Goal: Information Seeking & Learning: Check status

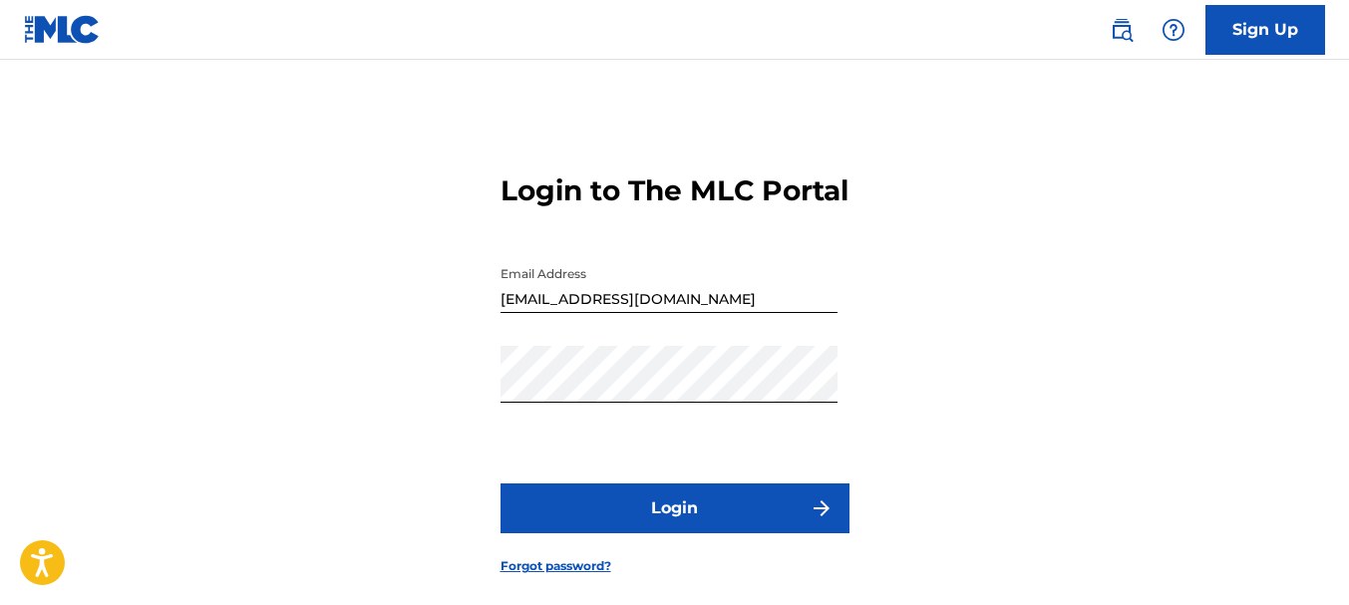
click at [673, 533] on button "Login" at bounding box center [674, 508] width 349 height 50
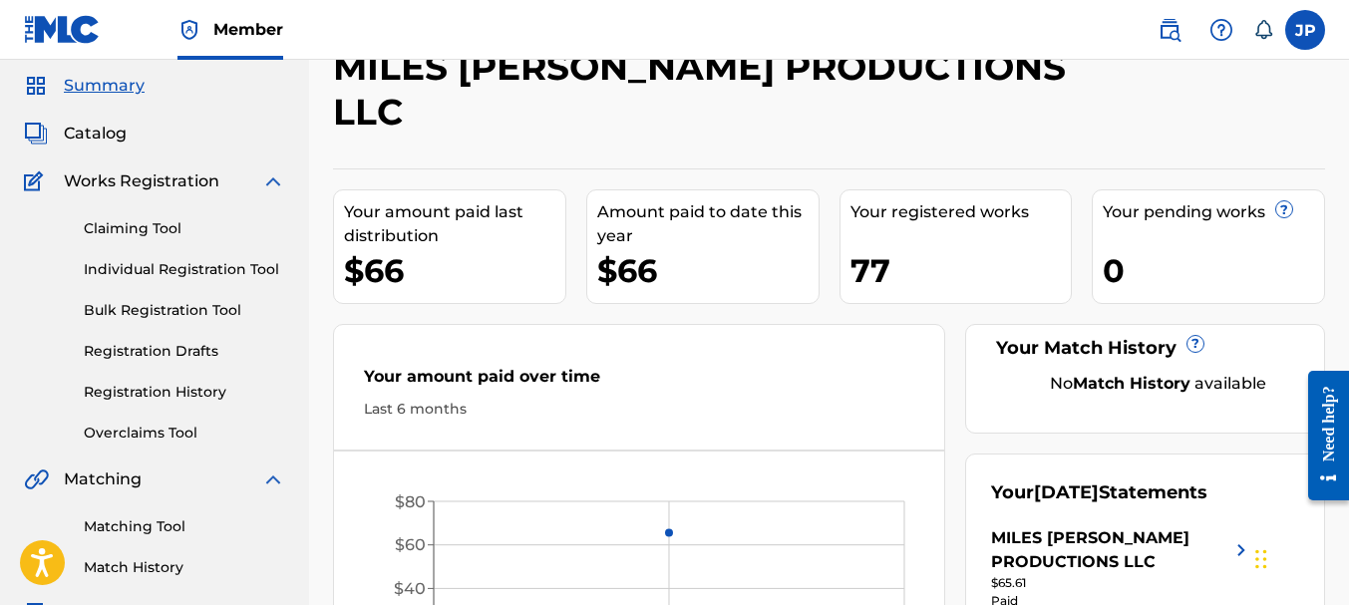
scroll to position [100, 0]
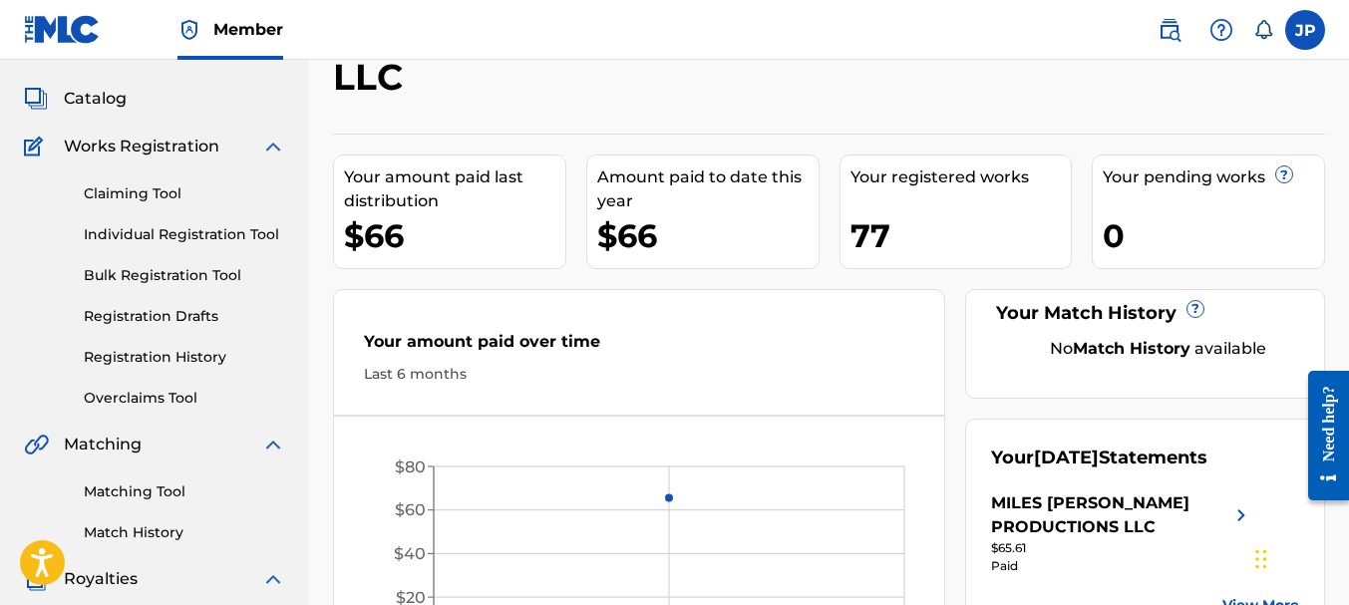
click at [162, 364] on link "Registration History" at bounding box center [184, 357] width 201 height 21
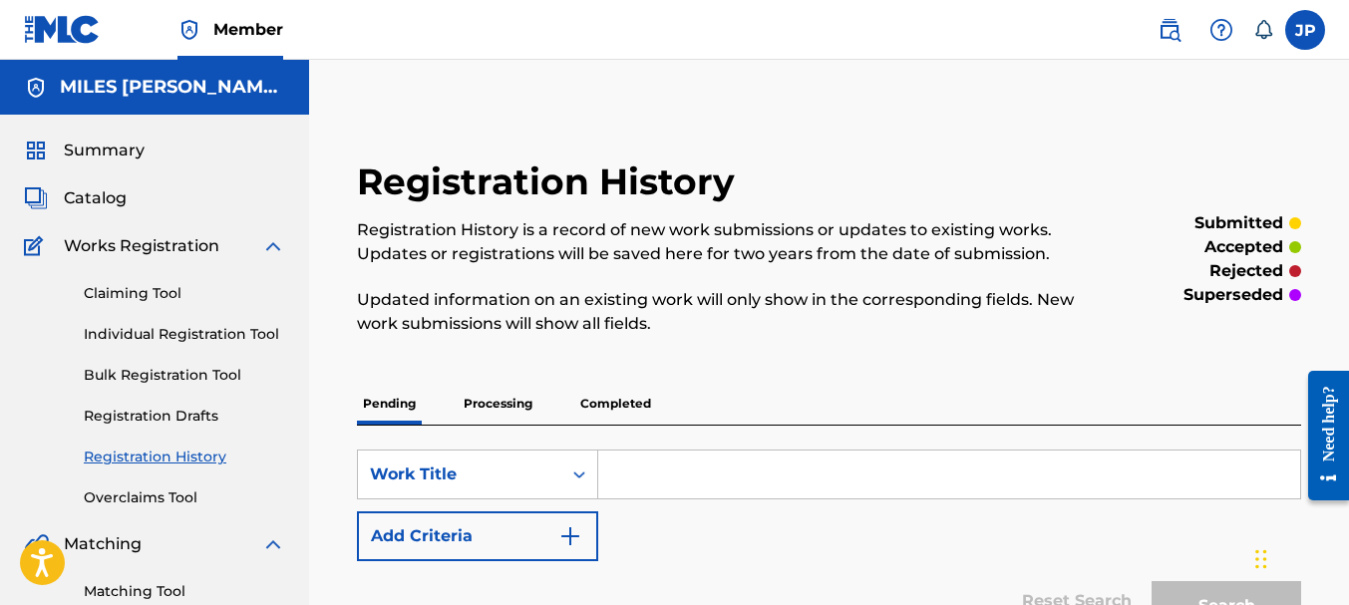
click at [631, 406] on p "Completed" at bounding box center [615, 404] width 83 height 42
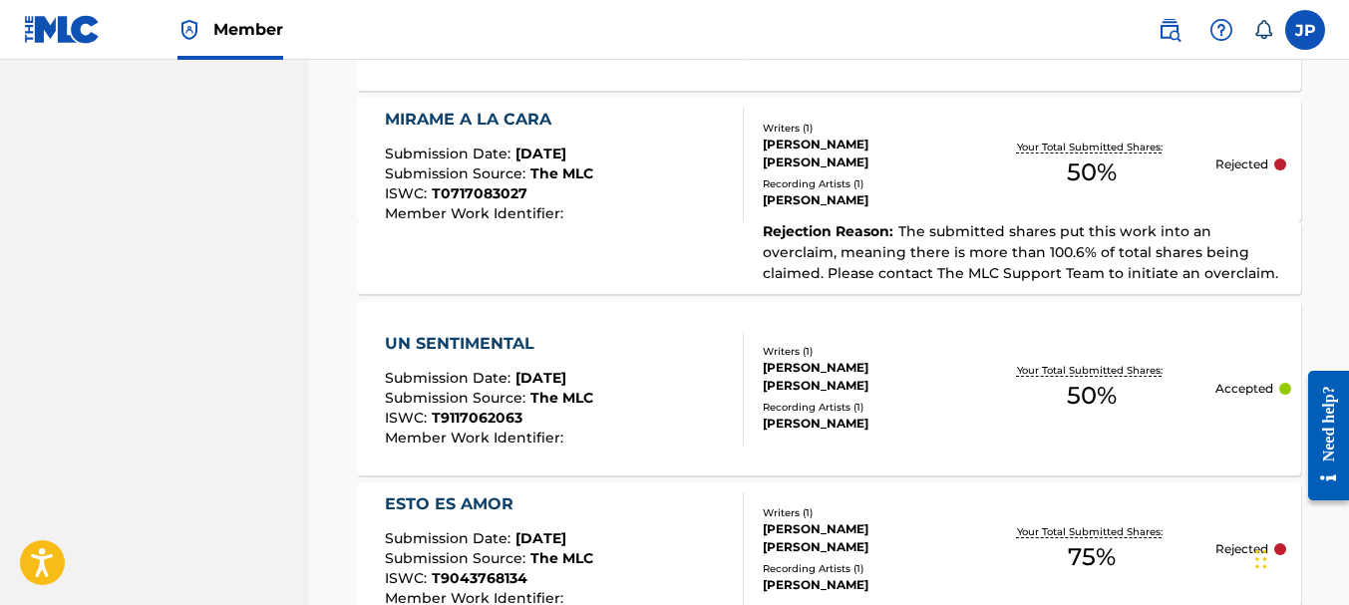
scroll to position [2272, 0]
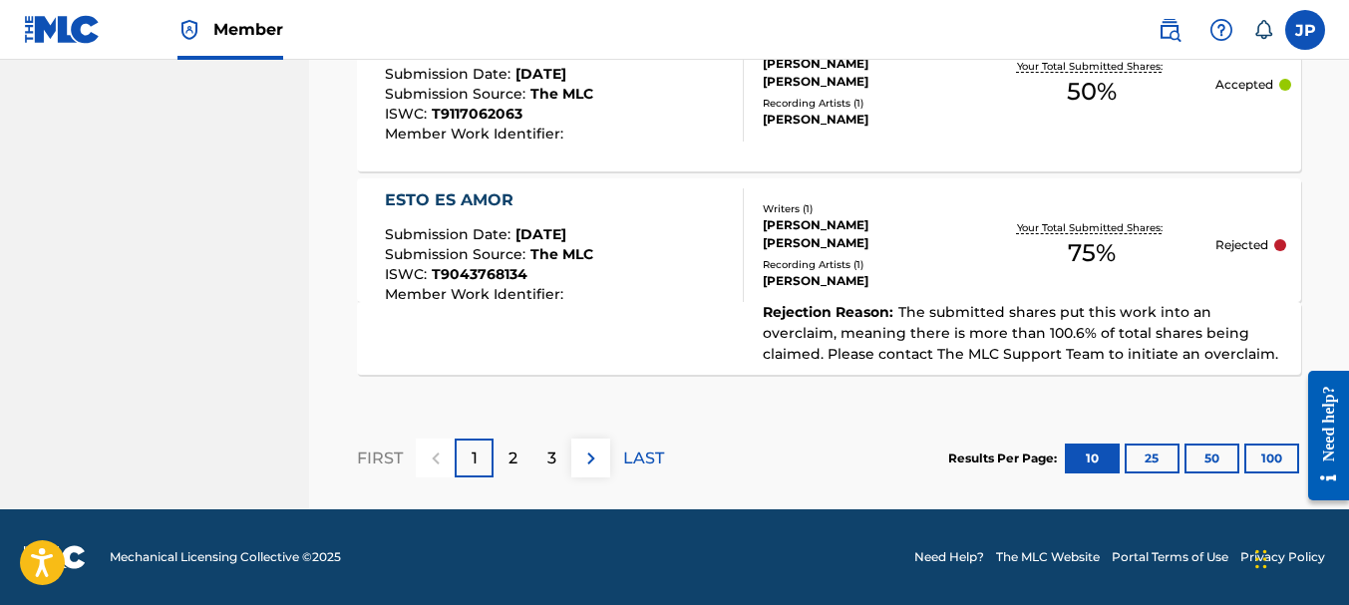
click at [508, 456] on p "2" at bounding box center [512, 459] width 9 height 24
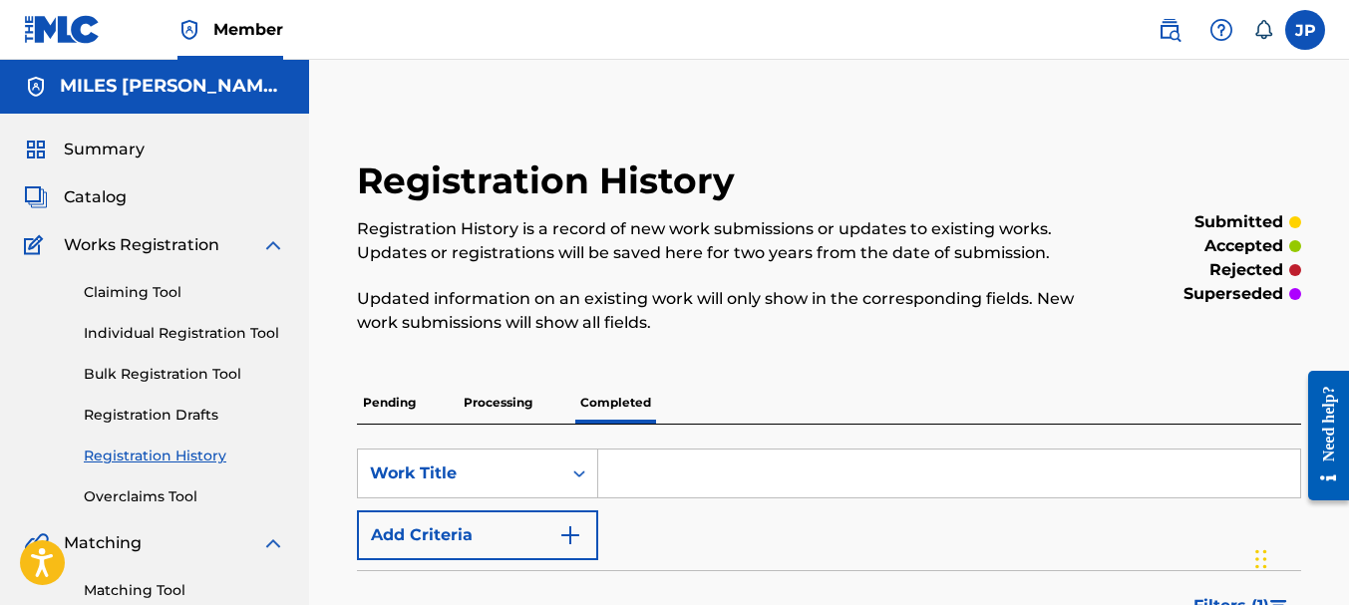
scroll to position [0, 0]
click at [488, 401] on p "Processing" at bounding box center [498, 404] width 81 height 42
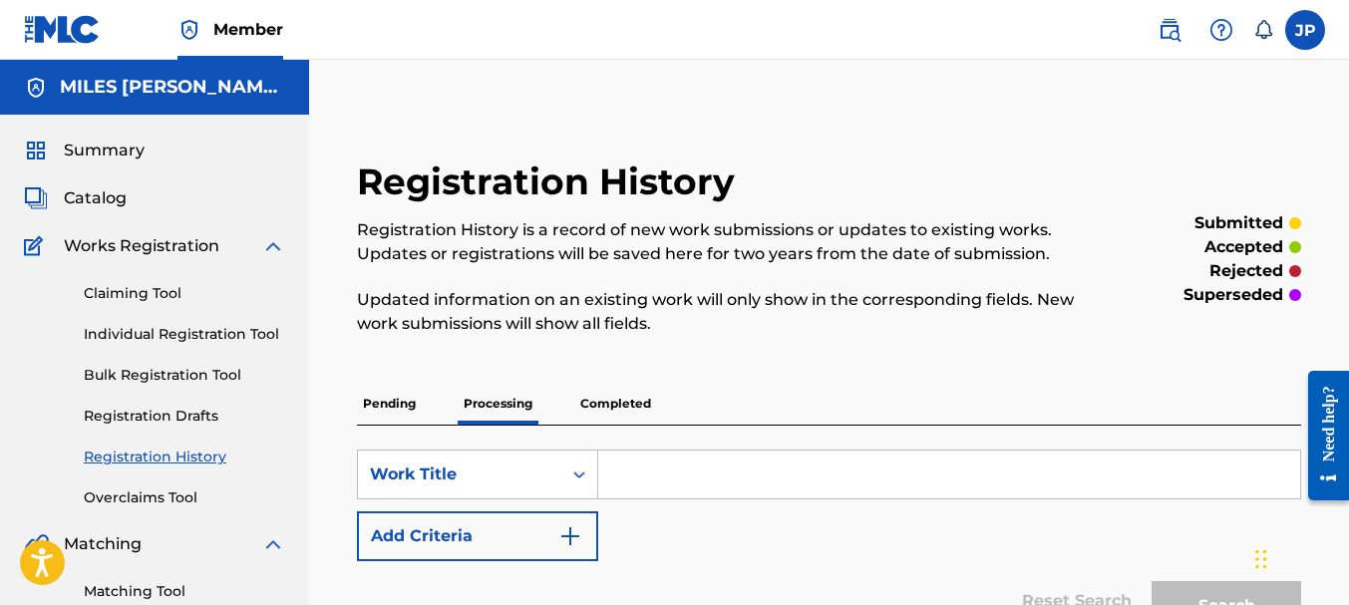
click at [99, 153] on span "Summary" at bounding box center [104, 151] width 81 height 24
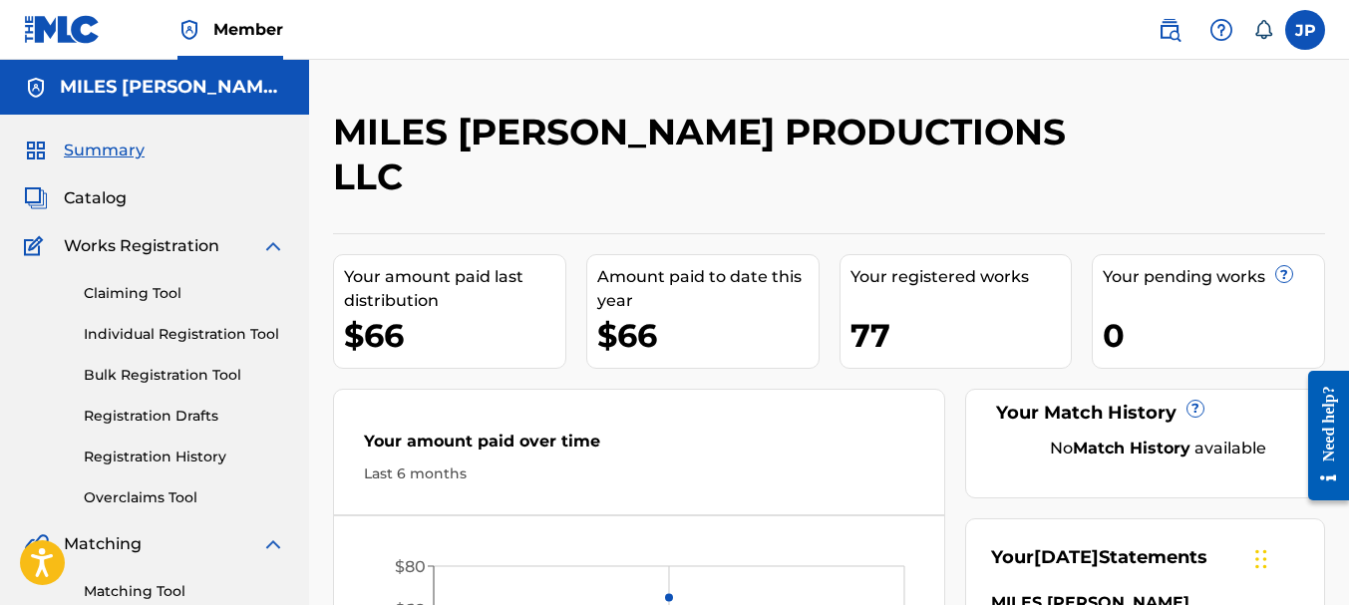
click at [102, 202] on span "Catalog" at bounding box center [95, 198] width 63 height 24
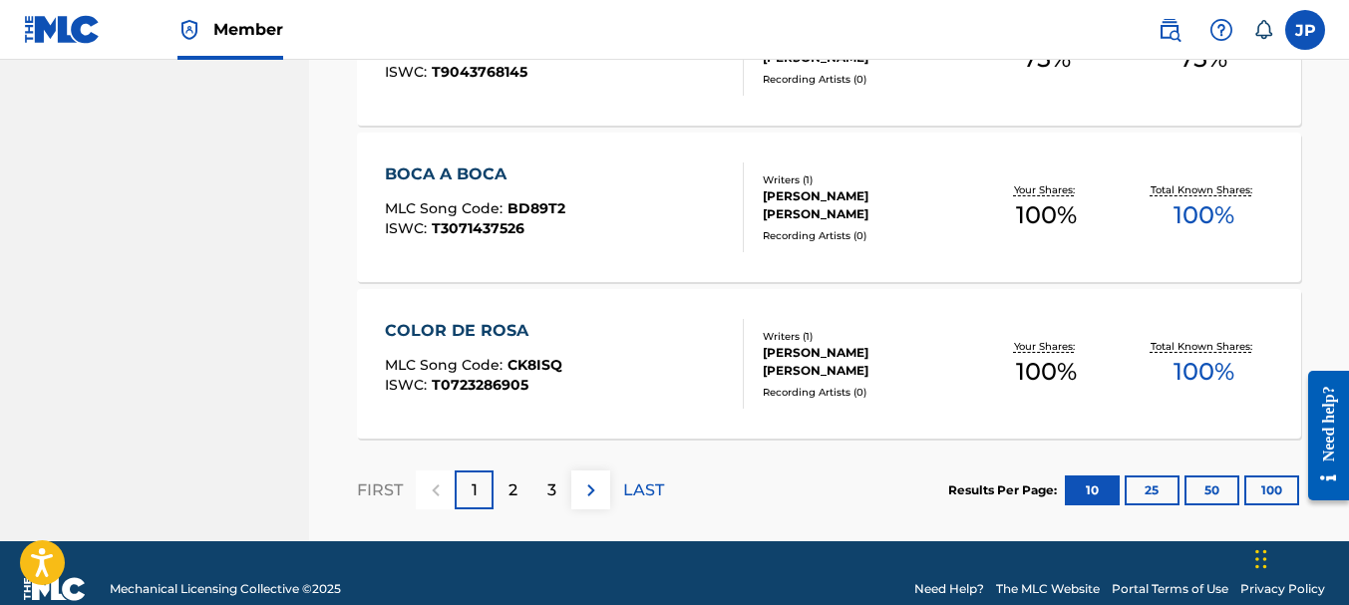
scroll to position [1726, 0]
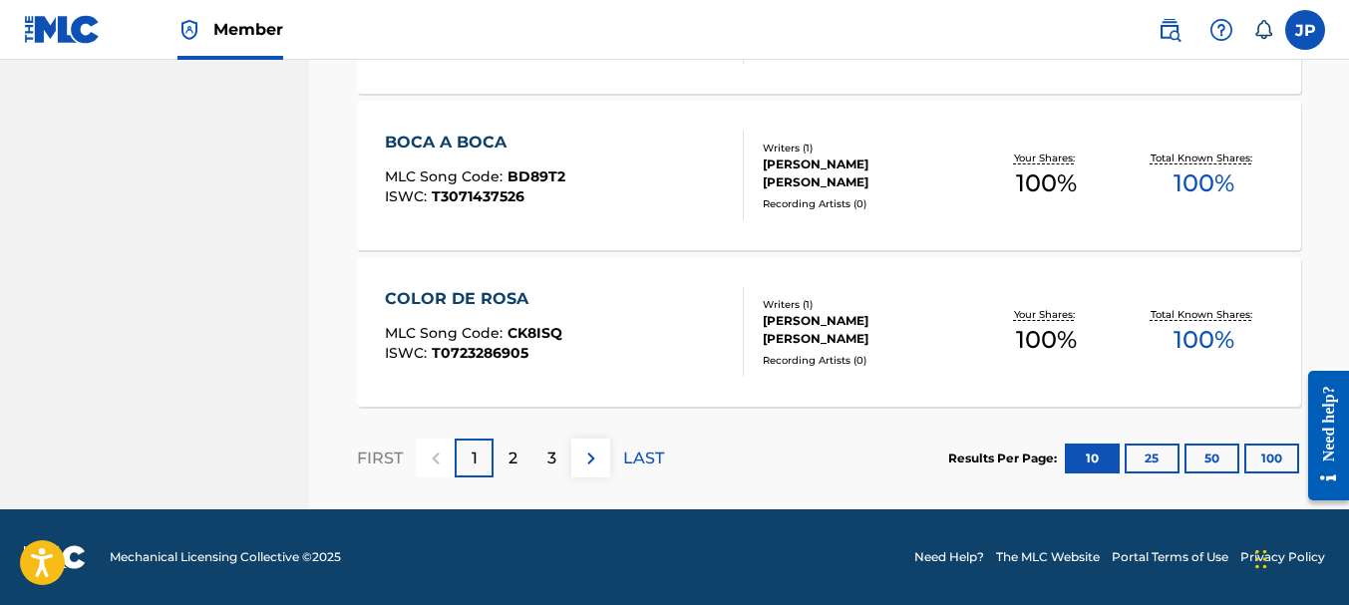
click at [516, 461] on p "2" at bounding box center [512, 459] width 9 height 24
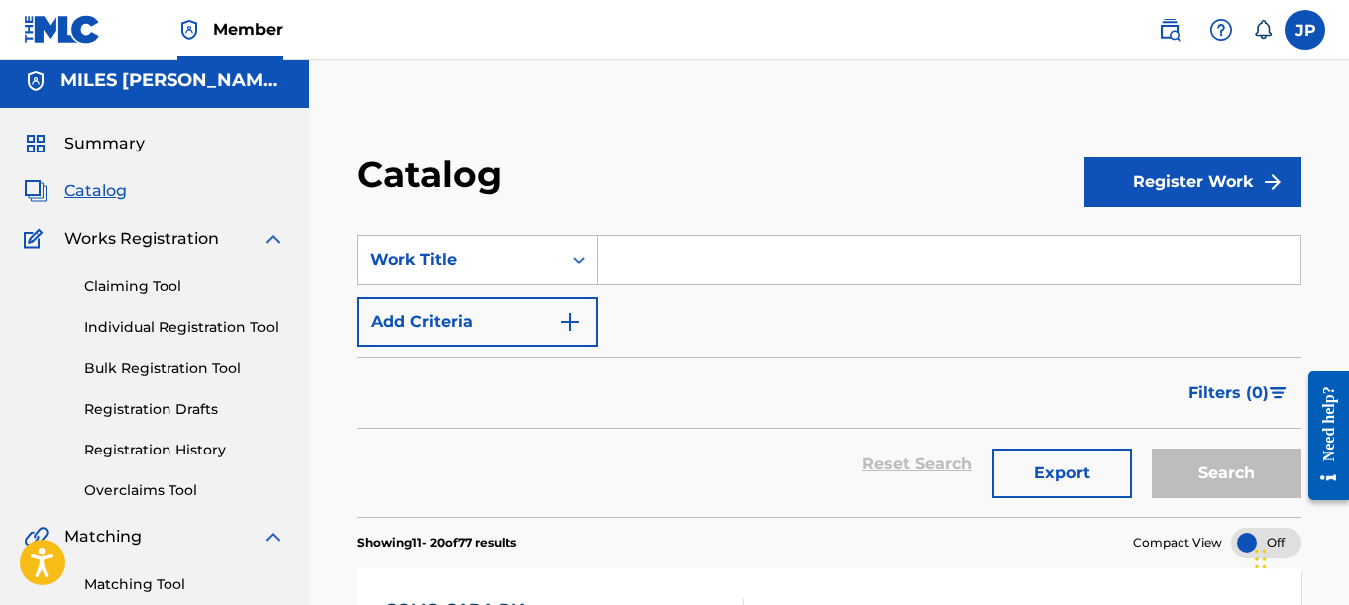
scroll to position [0, 0]
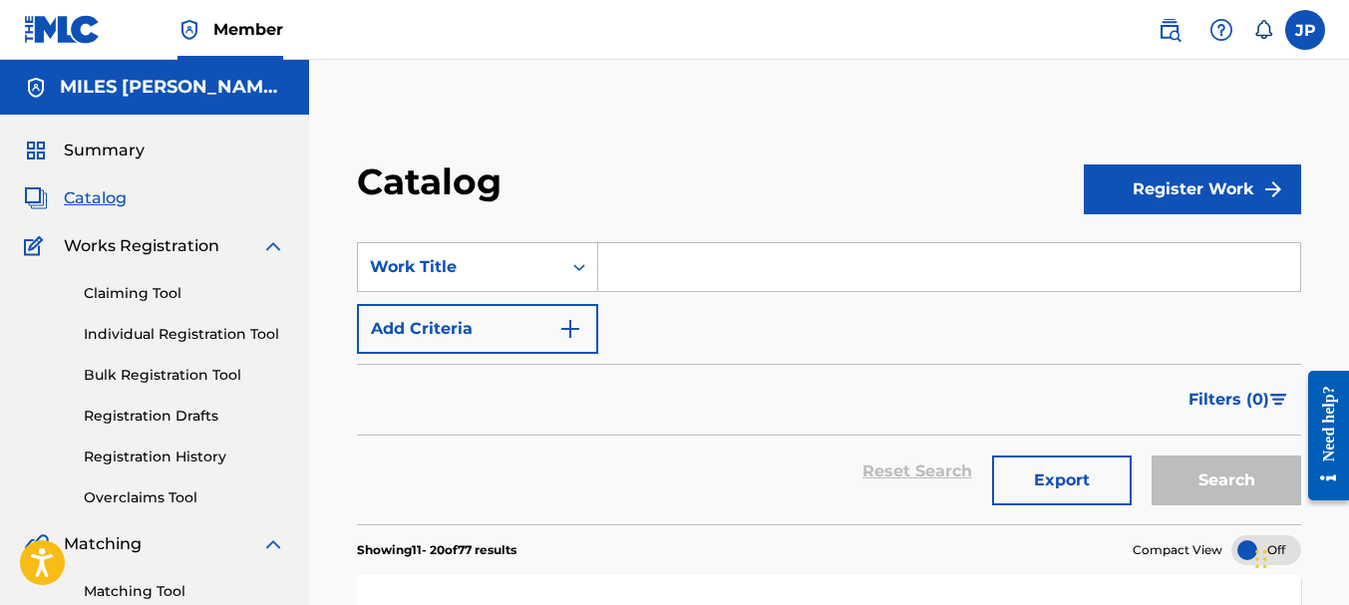
click at [250, 335] on link "Individual Registration Tool" at bounding box center [184, 334] width 201 height 21
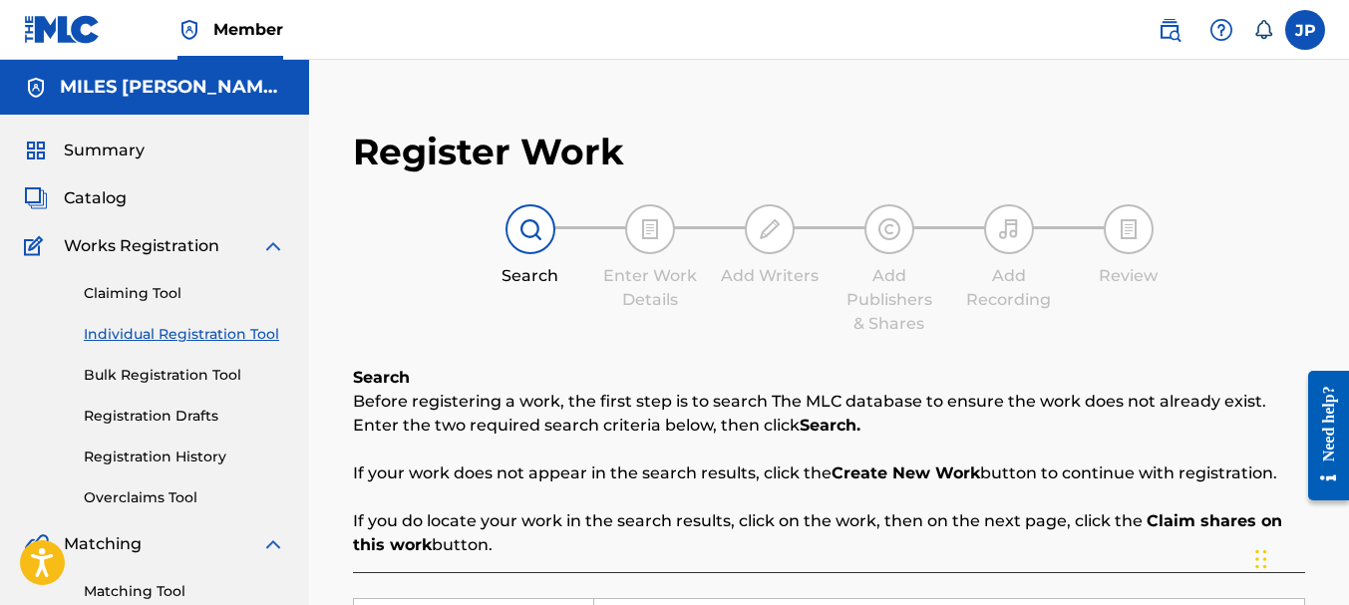
click at [146, 375] on link "Bulk Registration Tool" at bounding box center [184, 375] width 201 height 21
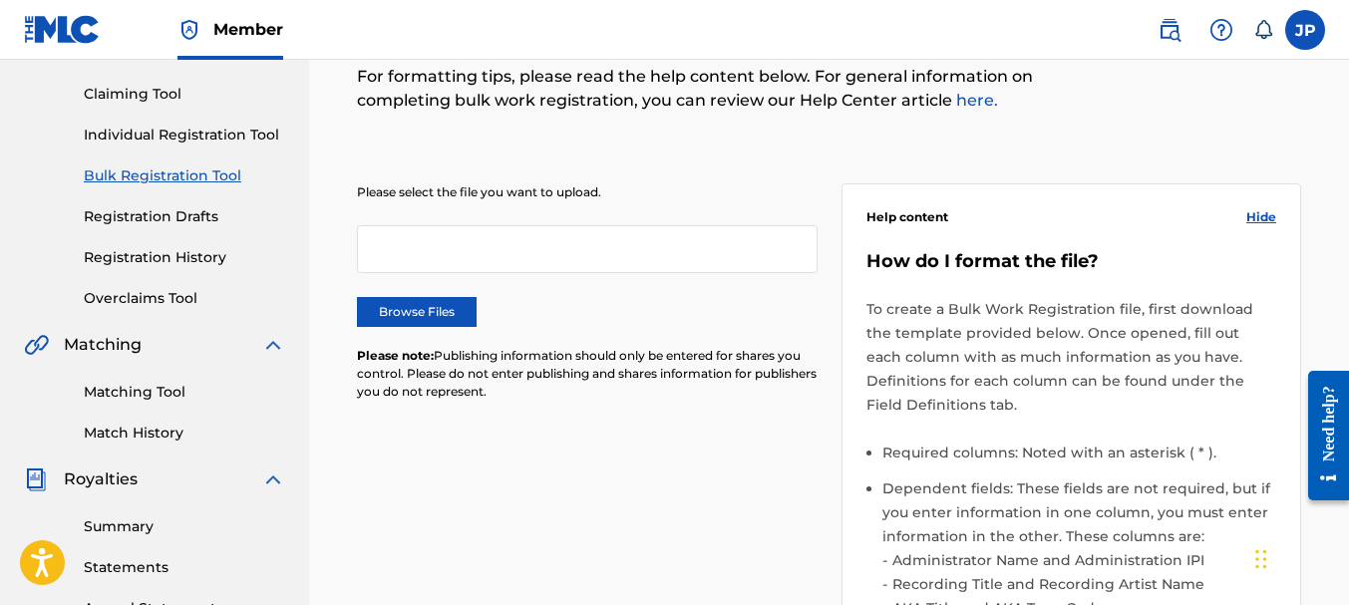
scroll to position [100, 0]
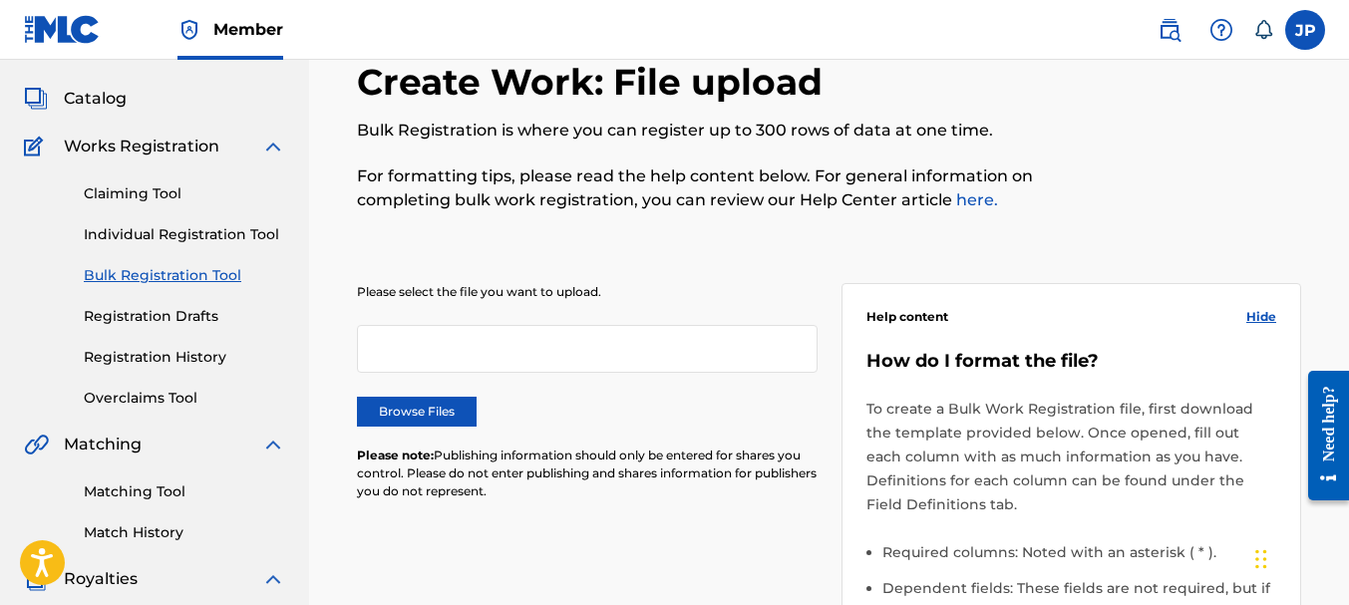
click at [169, 317] on link "Registration Drafts" at bounding box center [184, 316] width 201 height 21
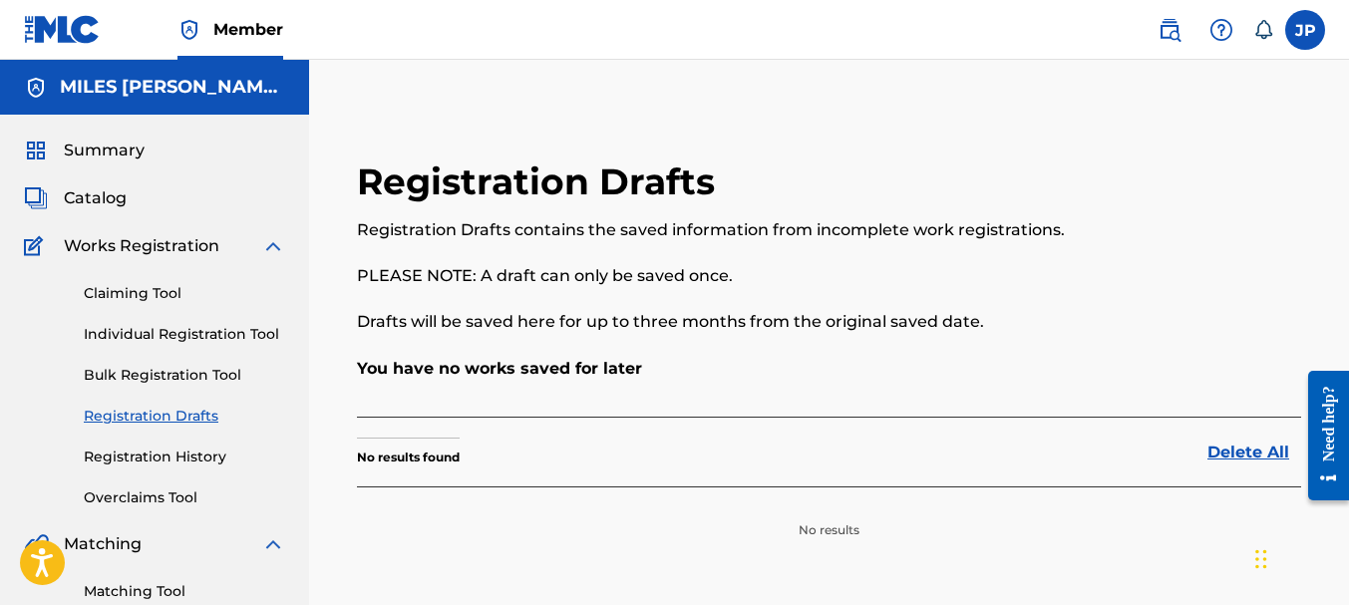
click at [145, 504] on link "Overclaims Tool" at bounding box center [184, 497] width 201 height 21
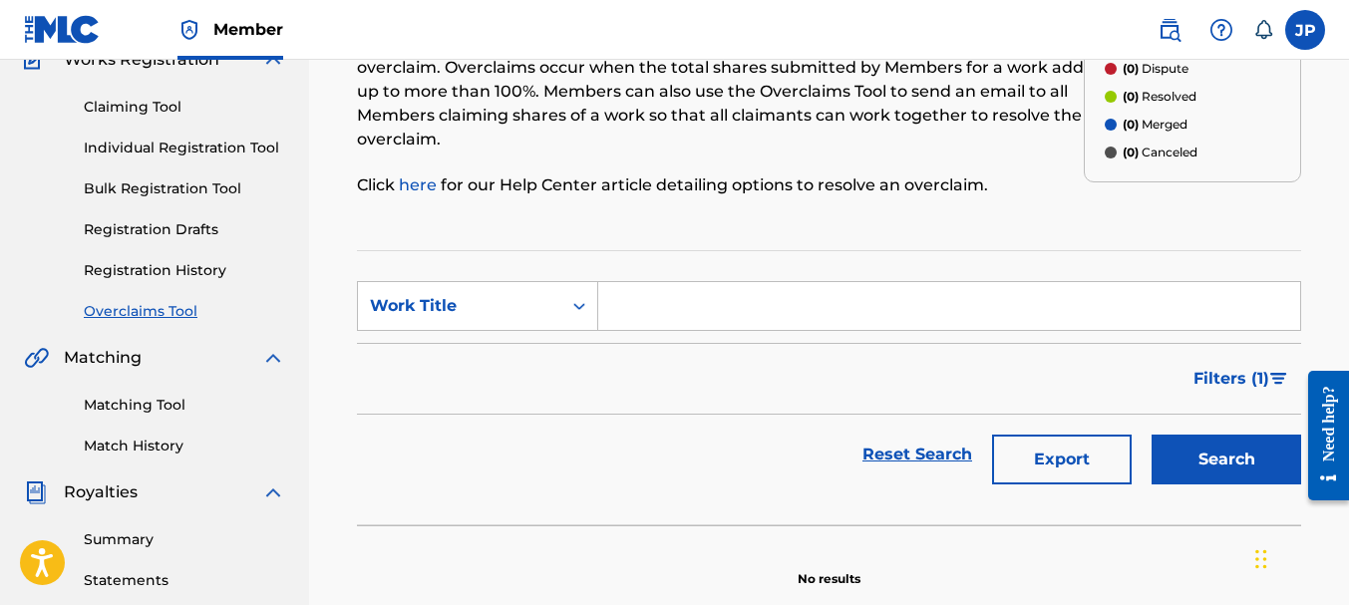
scroll to position [299, 0]
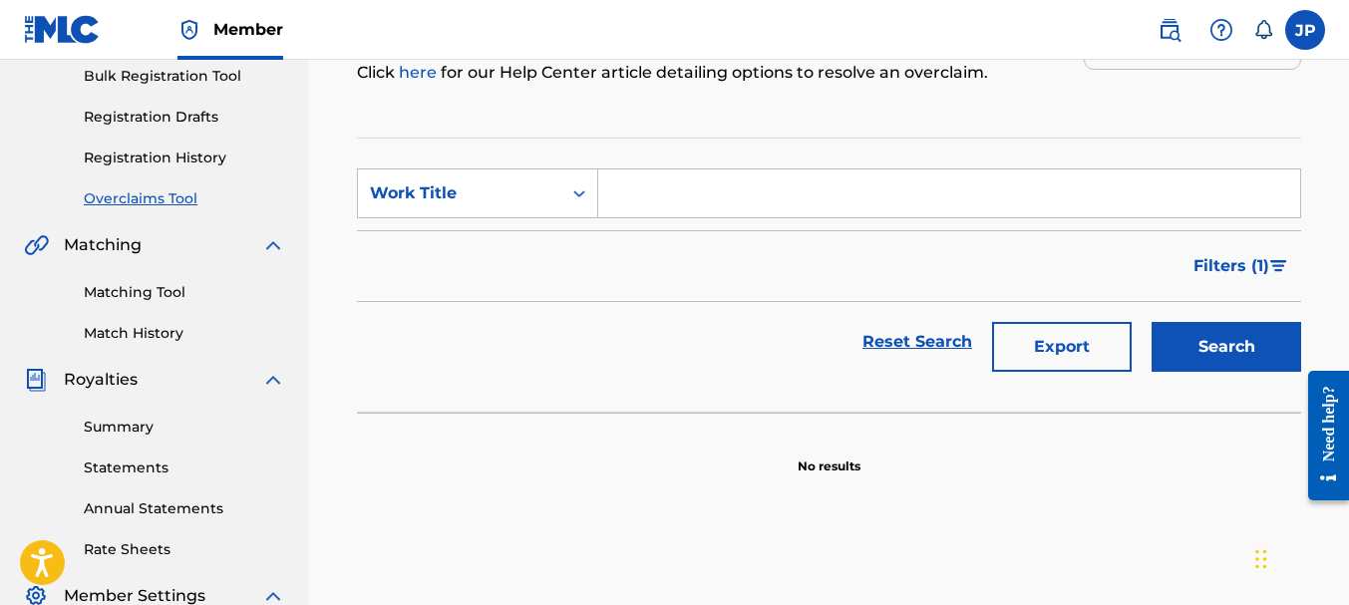
click at [140, 290] on link "Matching Tool" at bounding box center [184, 292] width 201 height 21
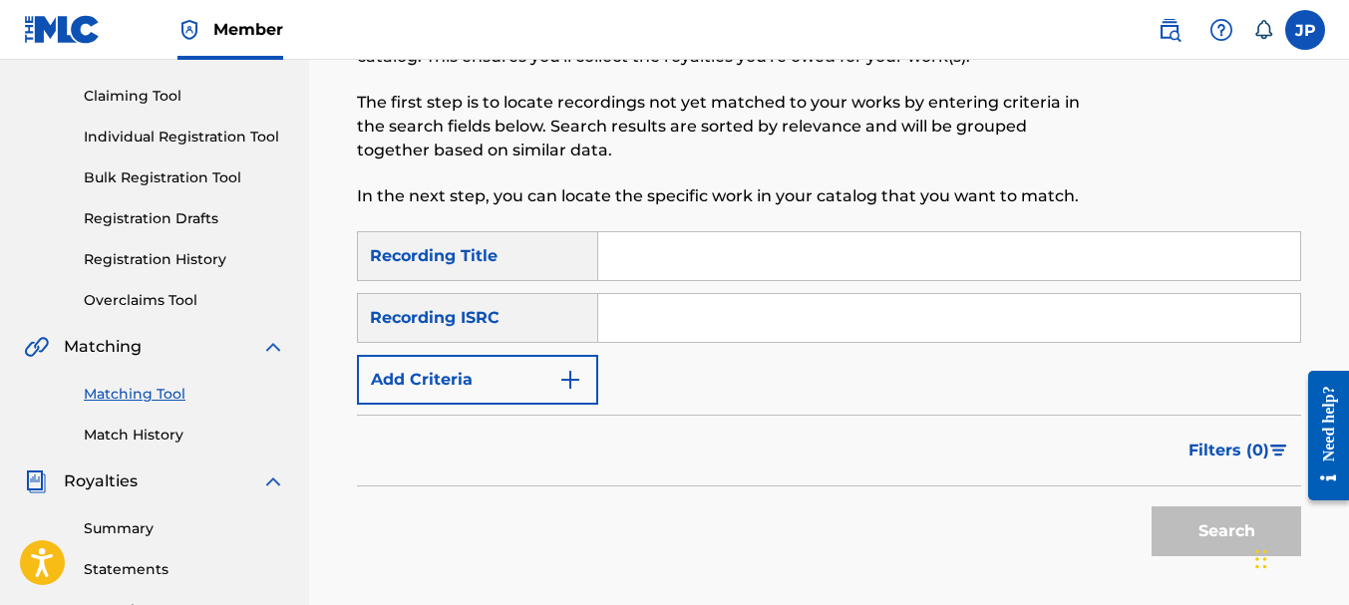
scroll to position [199, 0]
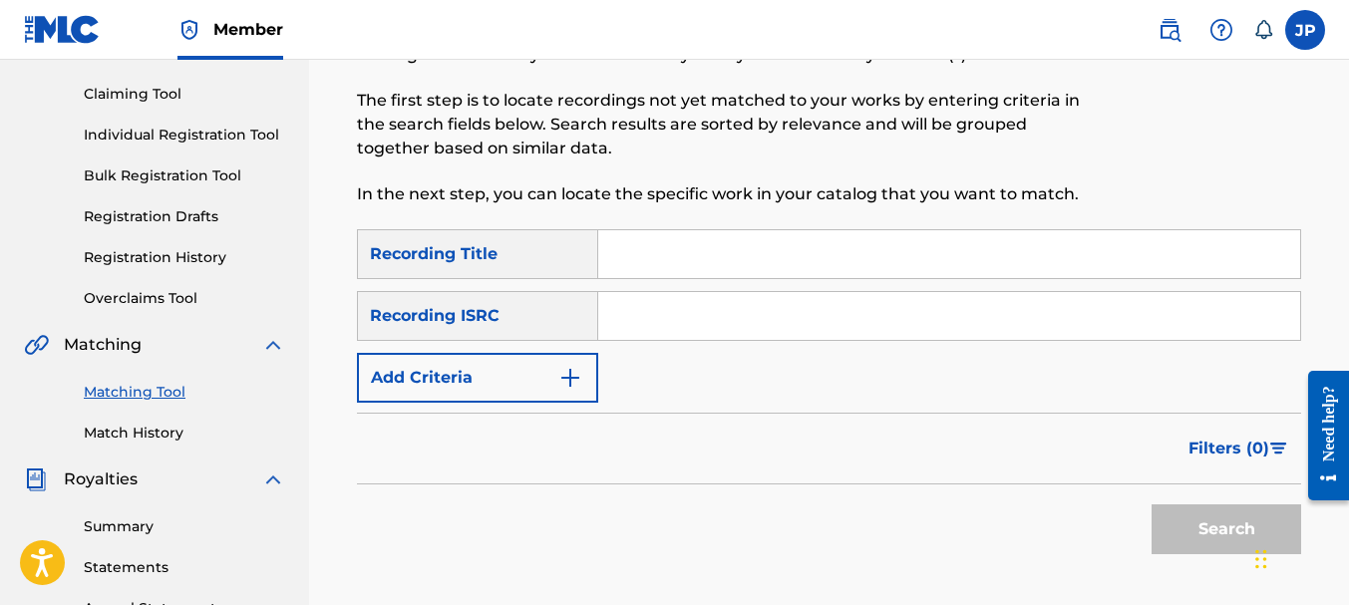
click at [136, 433] on link "Match History" at bounding box center [184, 433] width 201 height 21
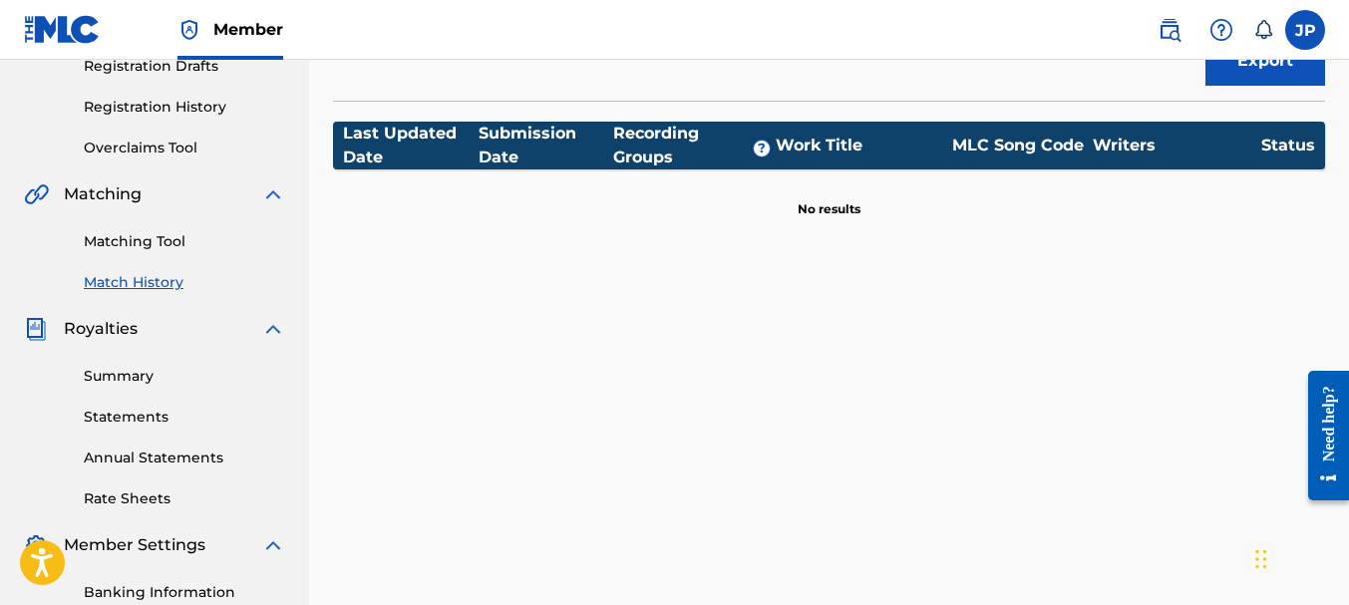
scroll to position [399, 0]
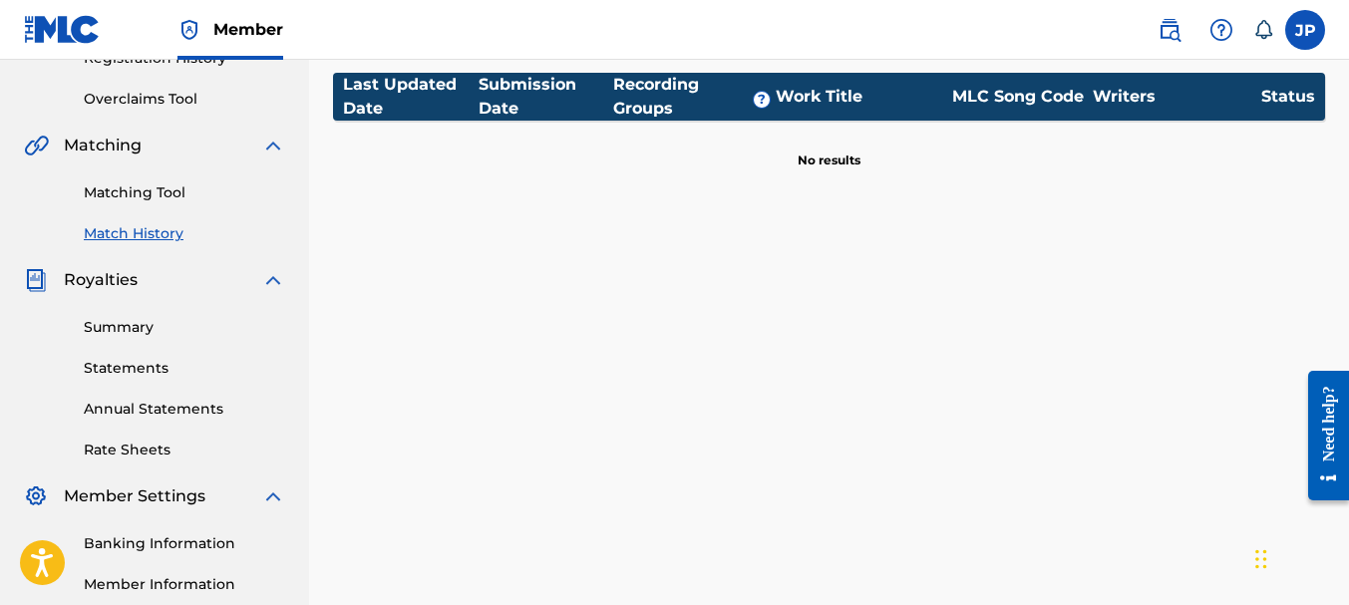
click at [118, 323] on link "Summary" at bounding box center [184, 327] width 201 height 21
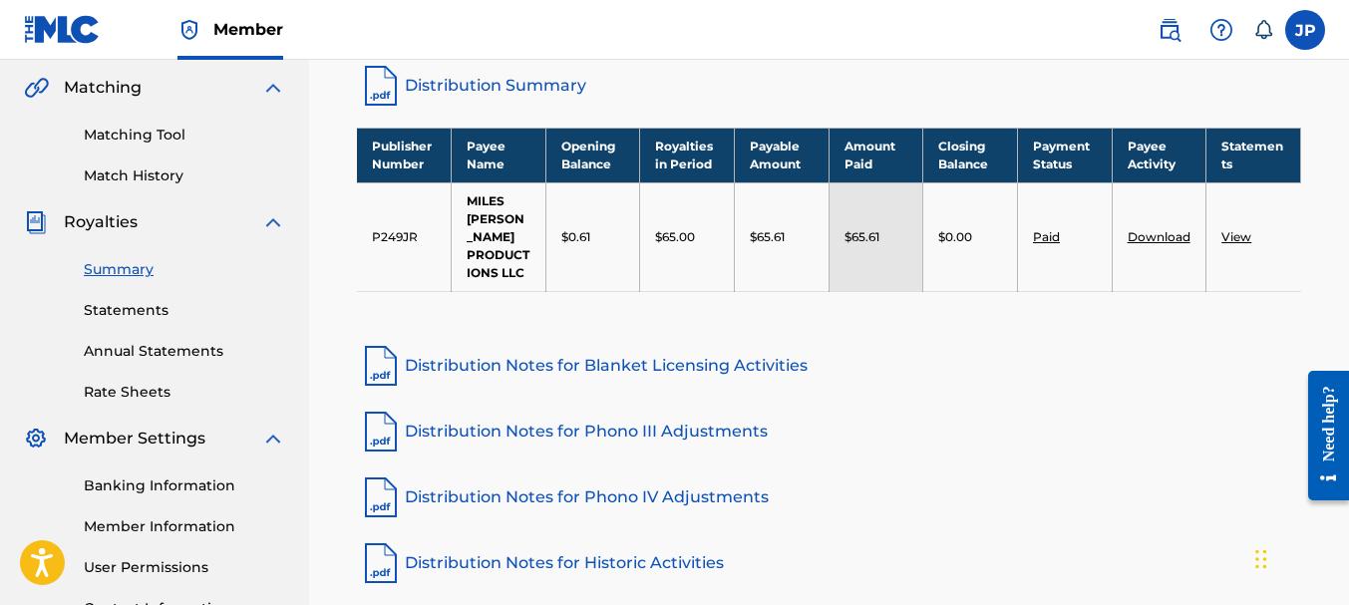
scroll to position [498, 0]
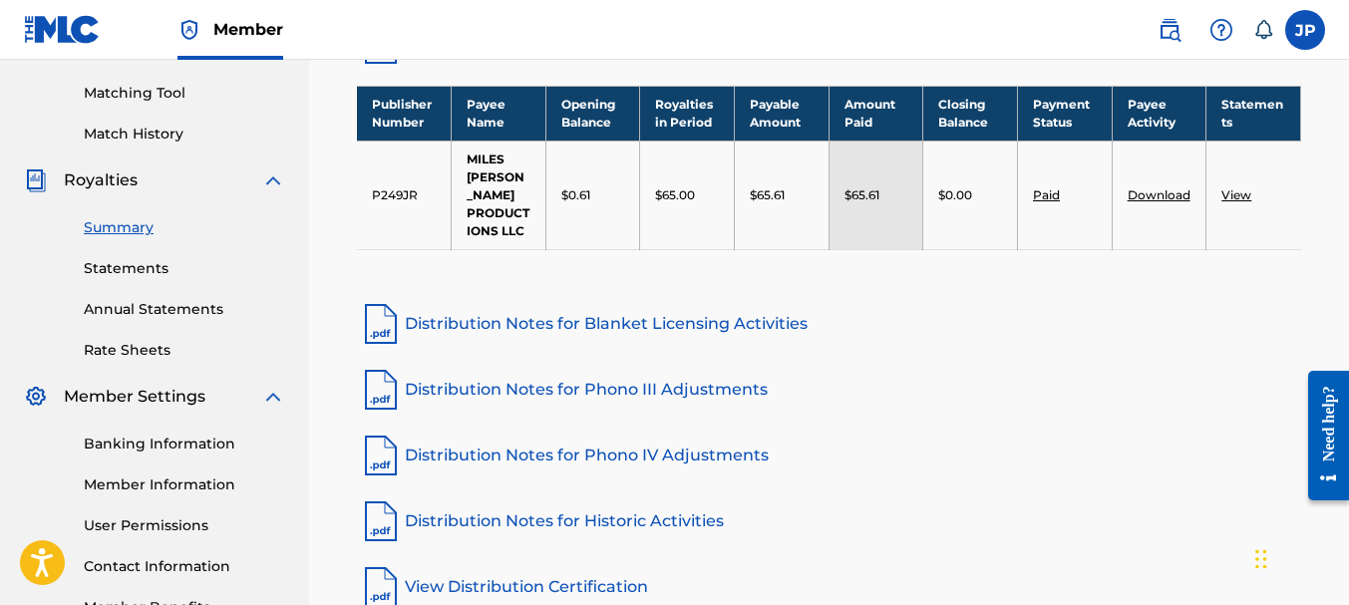
click at [542, 307] on link "Distribution Notes for Blanket Licensing Activities" at bounding box center [829, 324] width 944 height 48
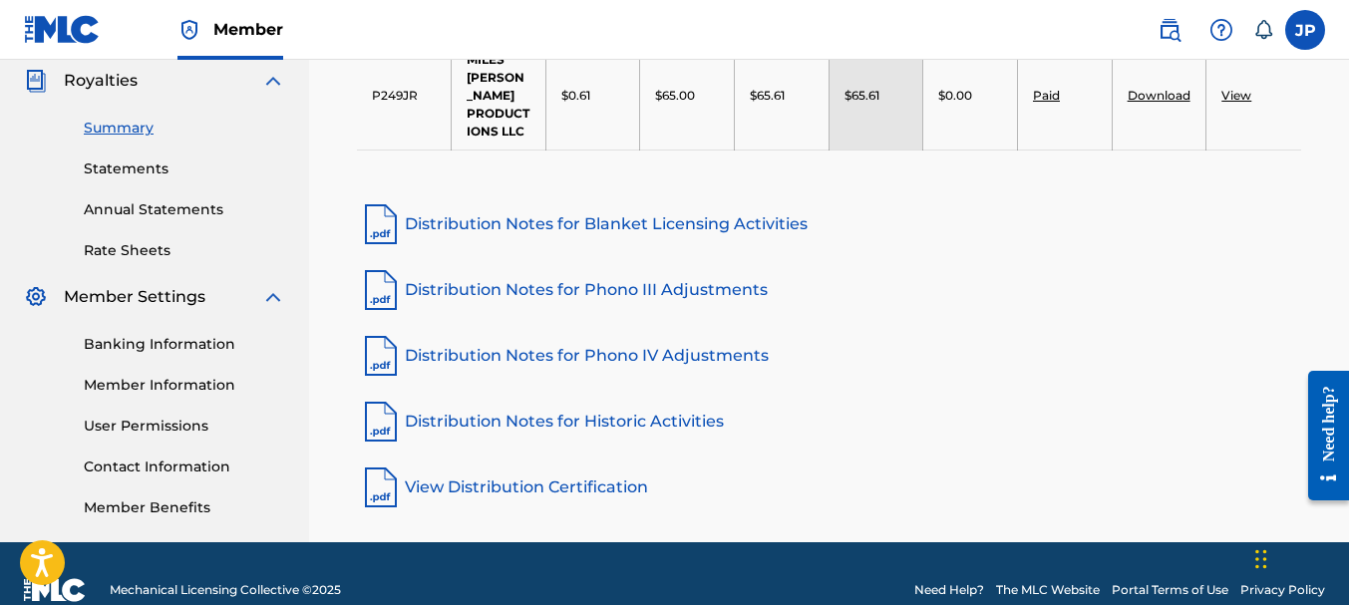
scroll to position [631, 0]
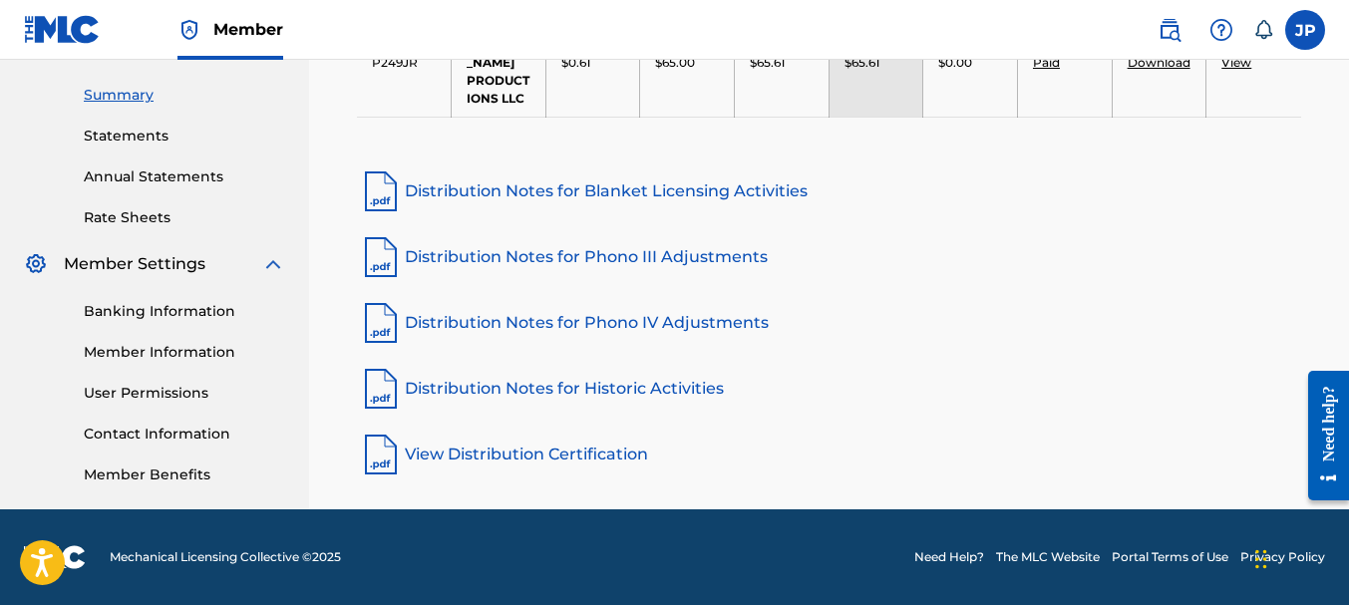
click at [534, 435] on link "View Distribution Certification" at bounding box center [829, 455] width 944 height 48
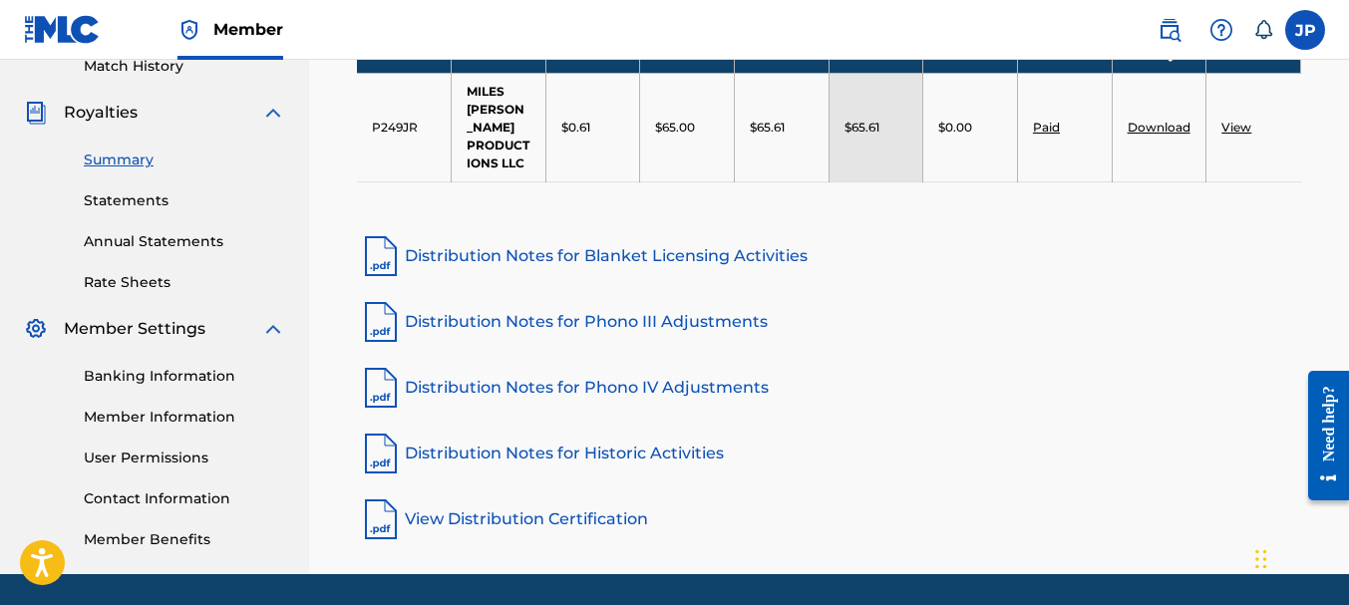
scroll to position [531, 0]
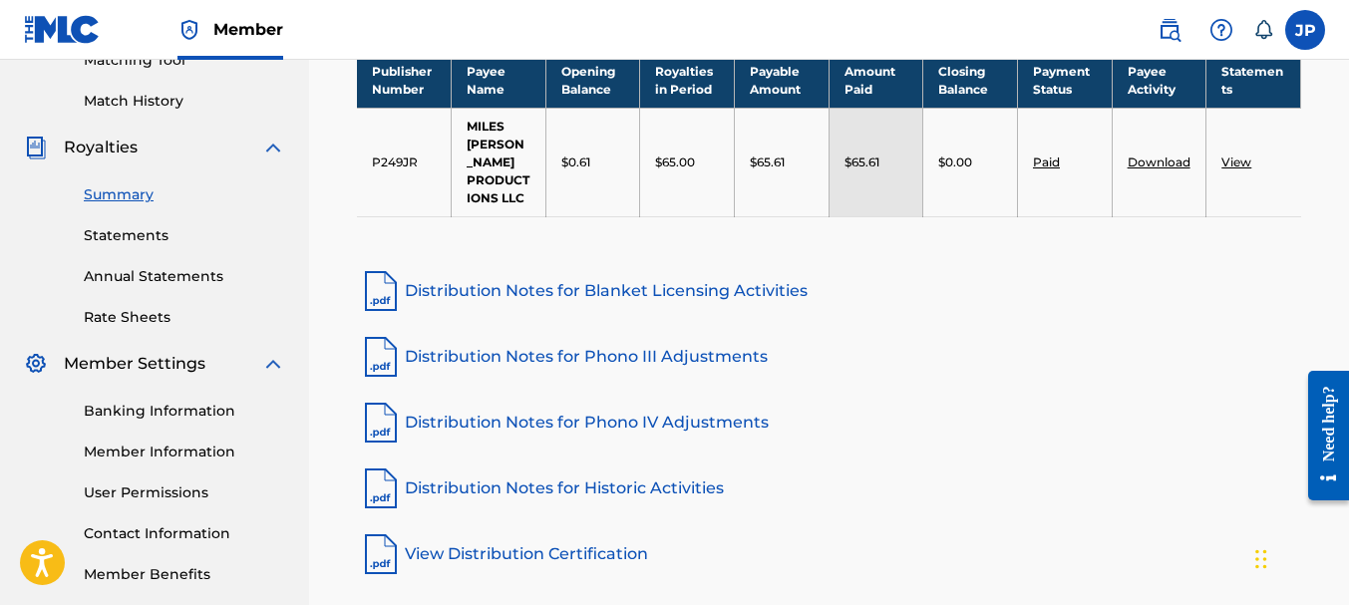
click at [131, 235] on link "Statements" at bounding box center [184, 235] width 201 height 21
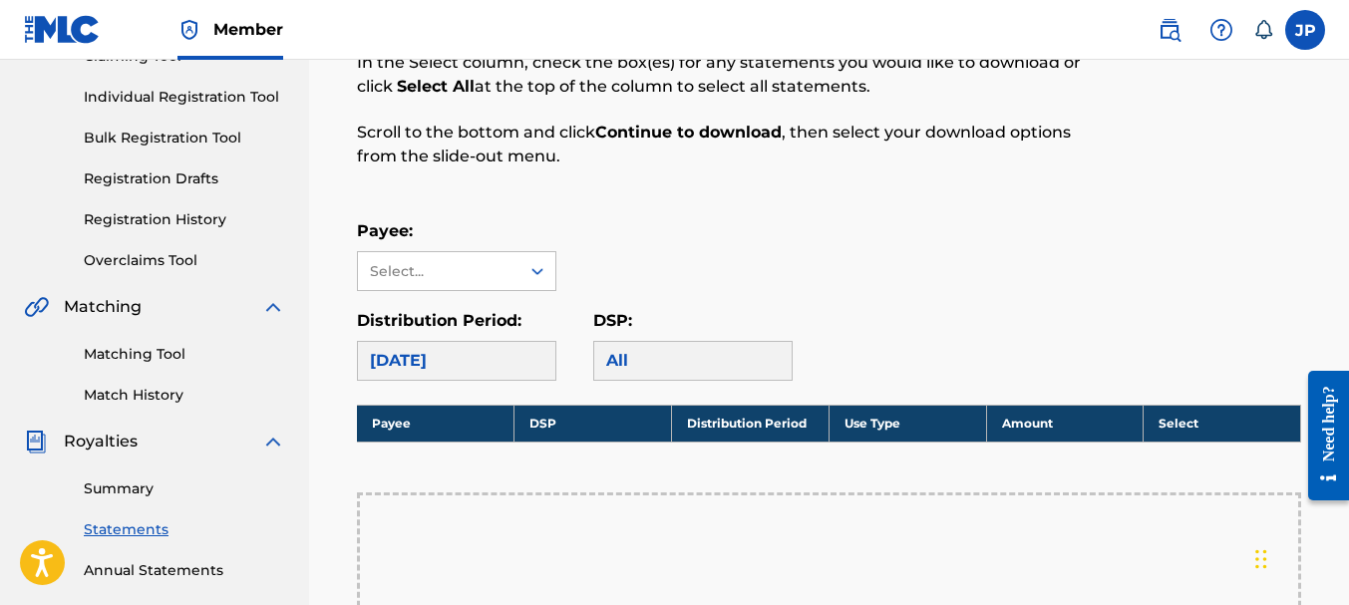
scroll to position [299, 0]
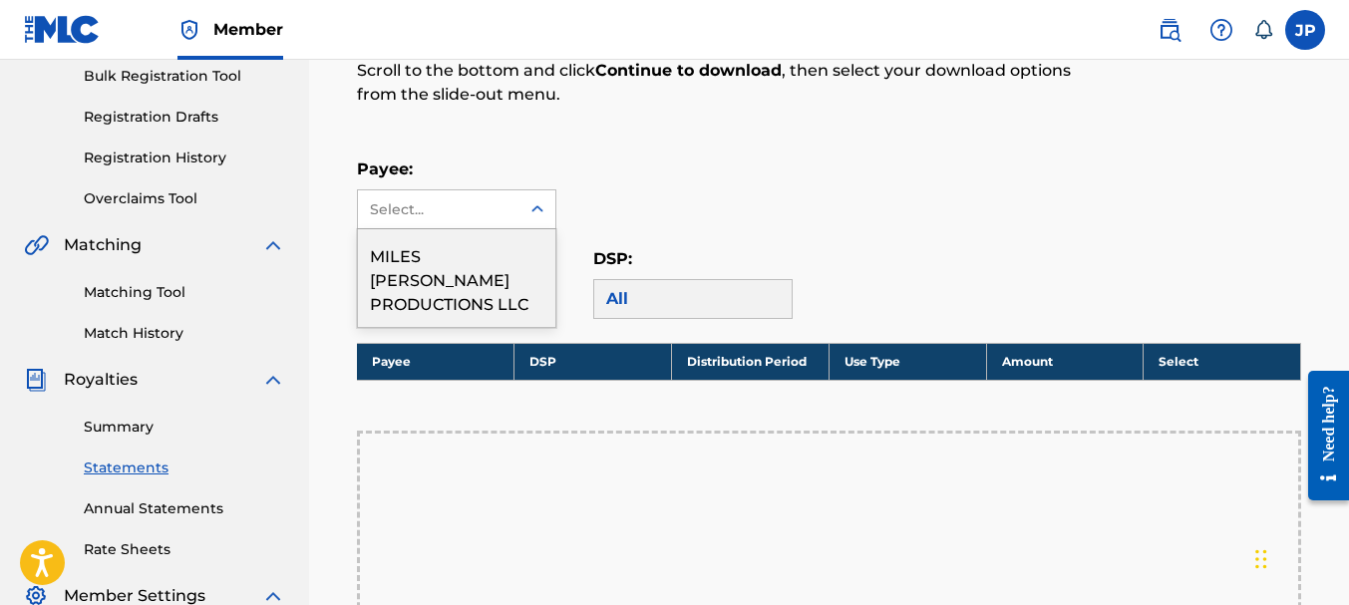
click at [542, 209] on icon at bounding box center [537, 208] width 12 height 7
click at [507, 265] on div "MILES [PERSON_NAME] PRODUCTIONS LLC" at bounding box center [456, 278] width 197 height 98
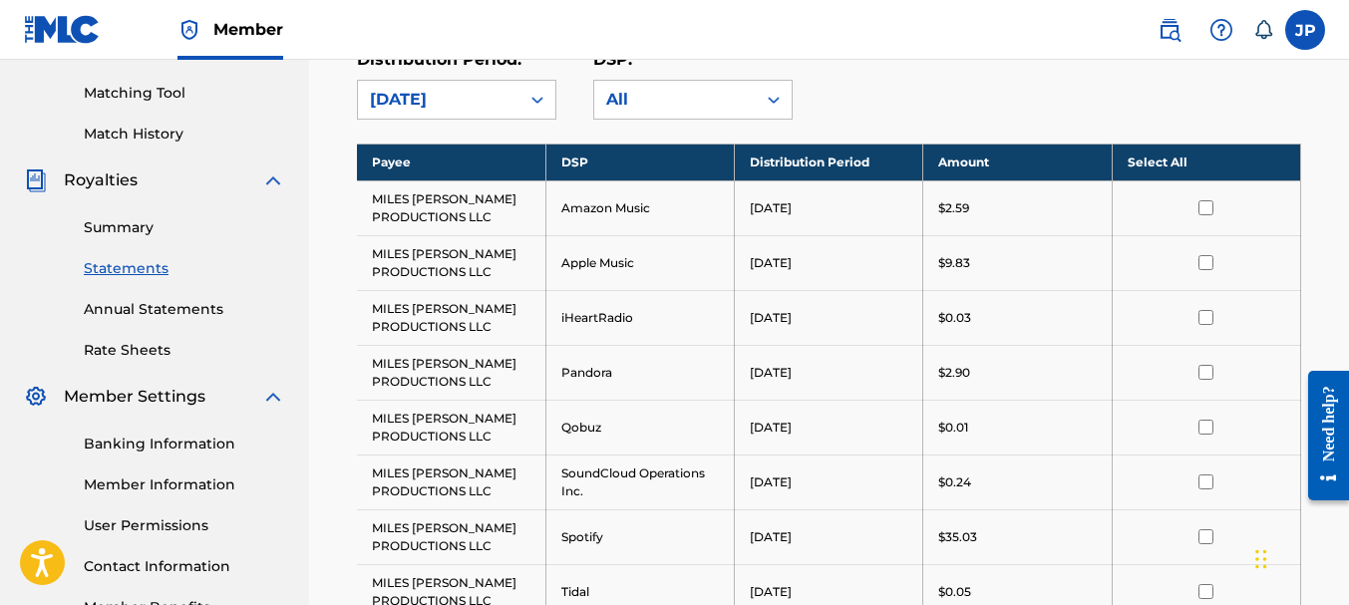
scroll to position [399, 0]
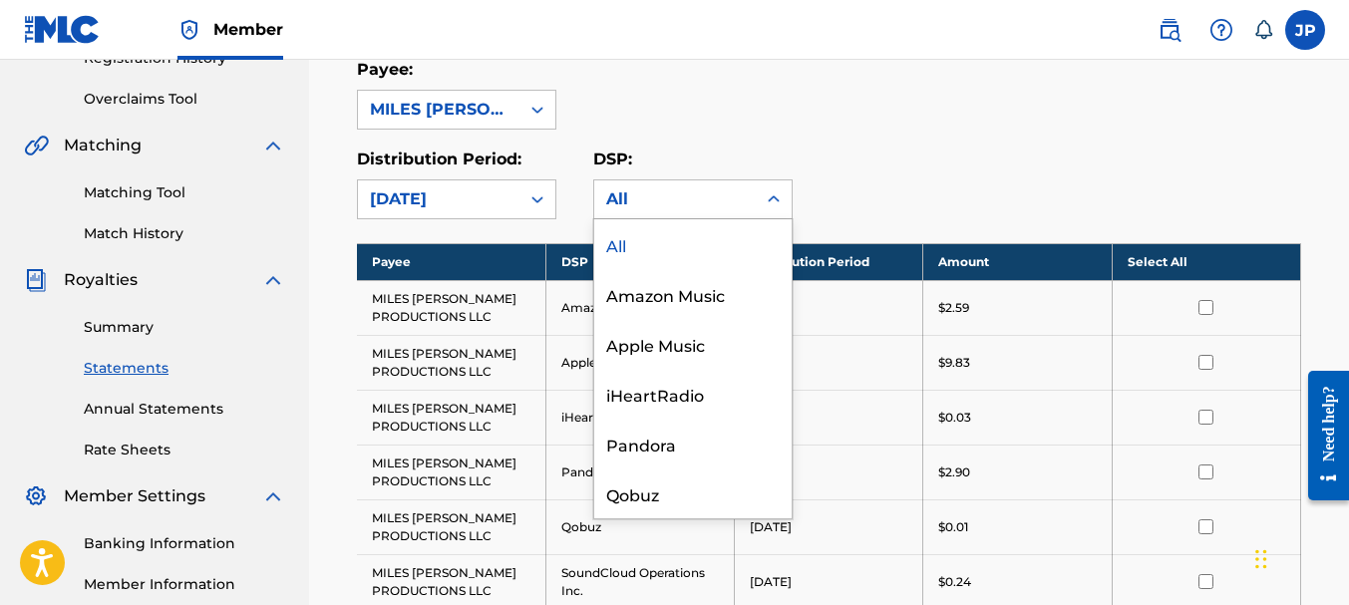
click at [778, 203] on icon at bounding box center [774, 199] width 20 height 20
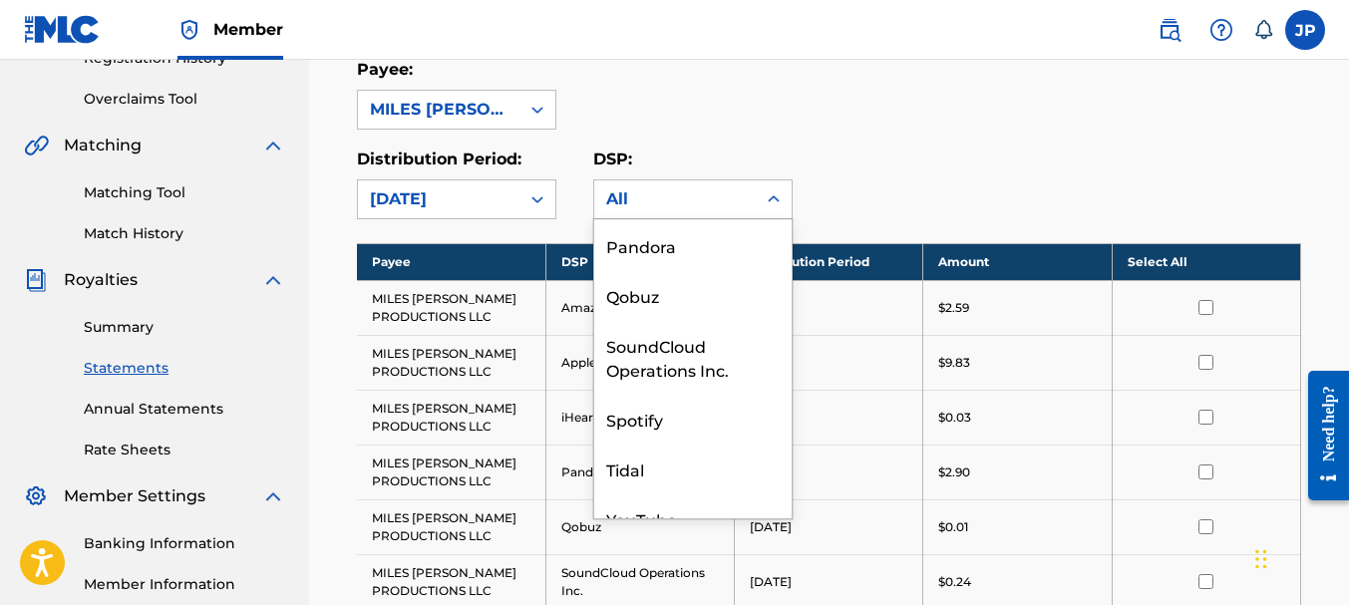
scroll to position [199, 0]
click at [644, 420] on div "Spotify" at bounding box center [692, 418] width 197 height 50
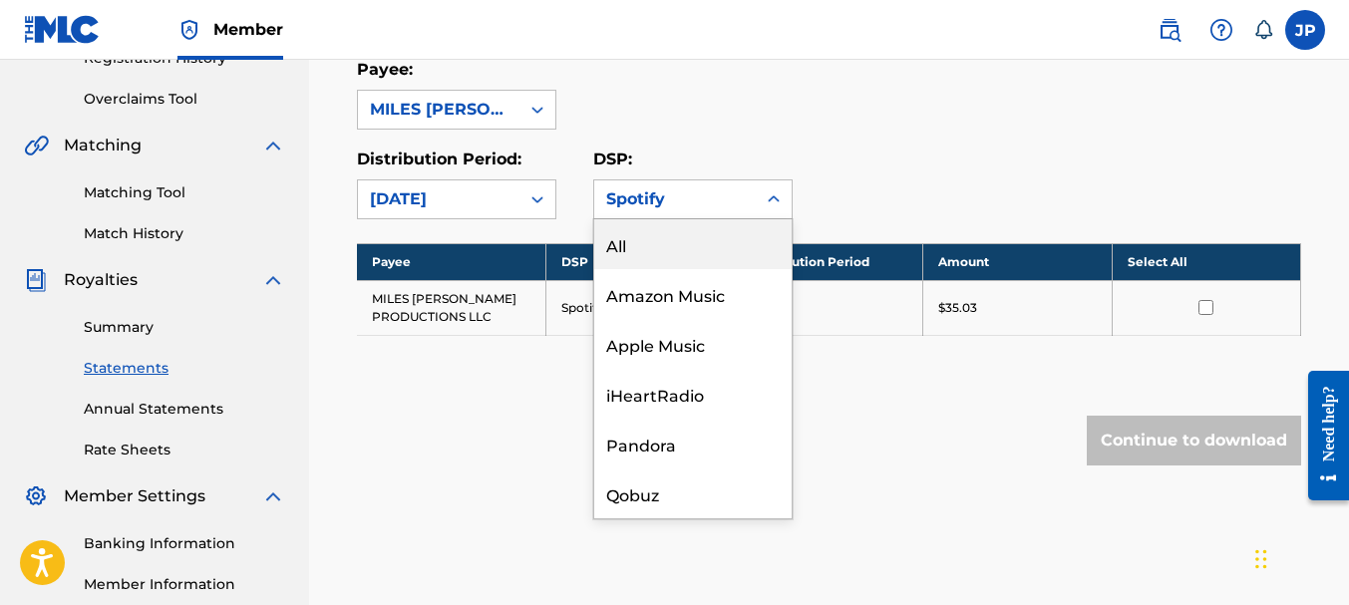
click at [778, 195] on icon at bounding box center [774, 199] width 20 height 20
click at [649, 245] on div "All" at bounding box center [692, 244] width 197 height 50
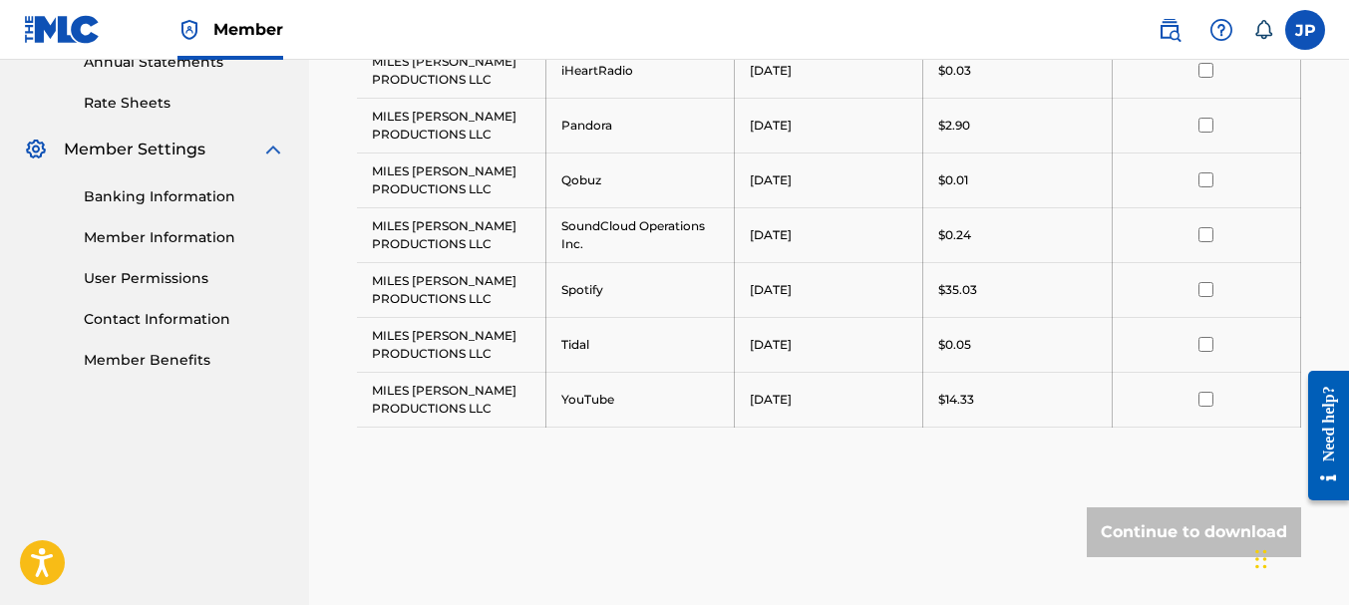
scroll to position [797, 0]
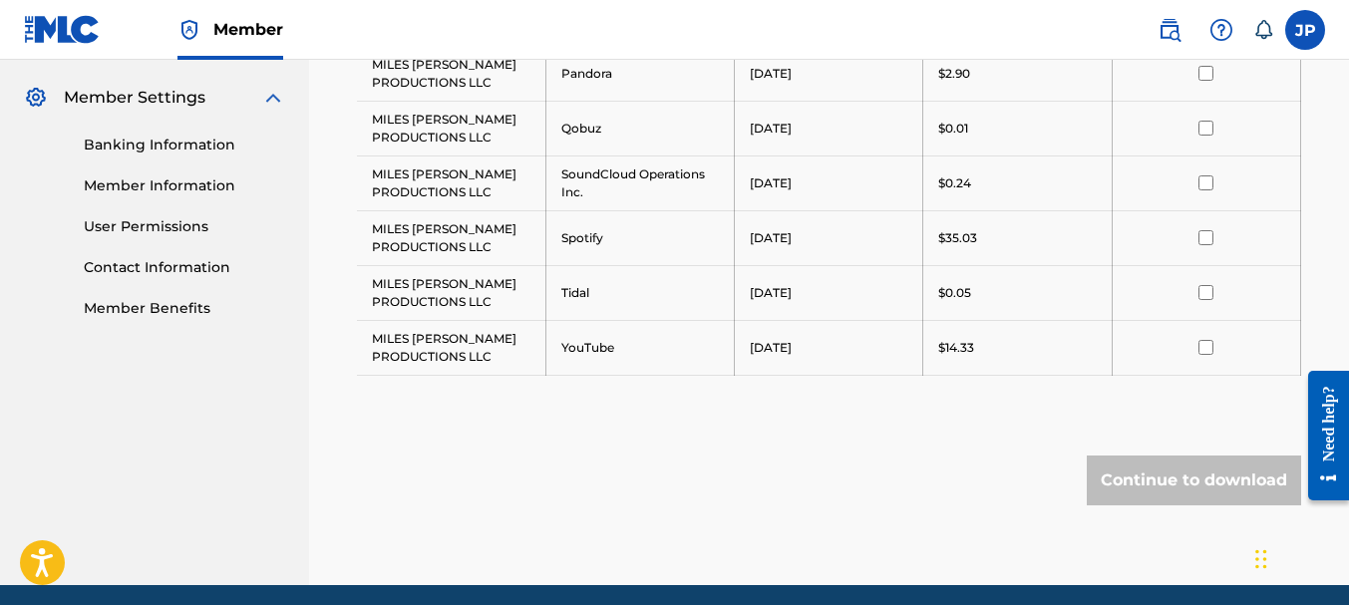
click at [137, 315] on link "Member Benefits" at bounding box center [184, 308] width 201 height 21
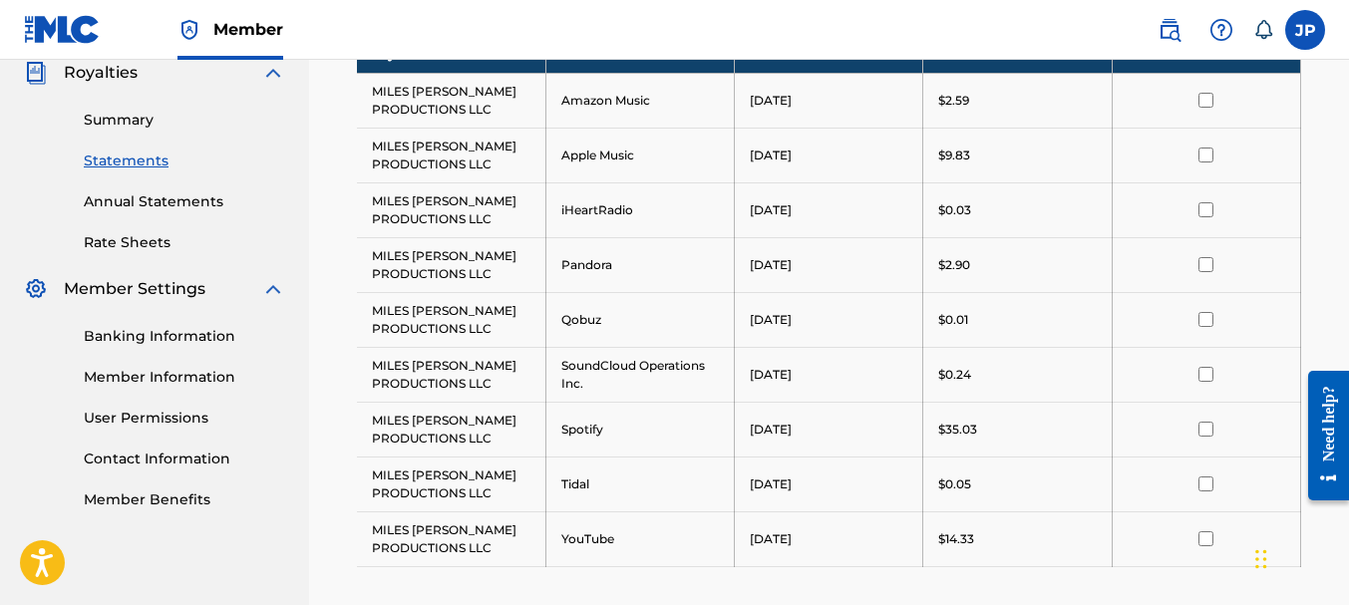
scroll to position [598, 0]
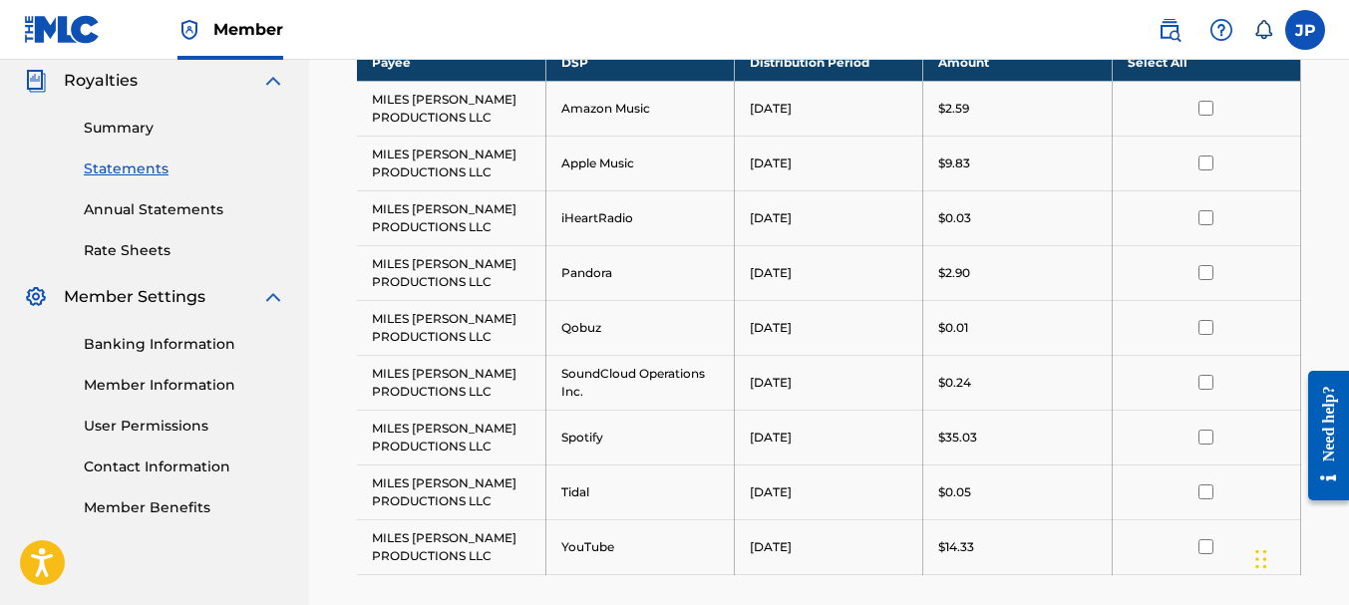
click at [139, 214] on link "Annual Statements" at bounding box center [184, 209] width 201 height 21
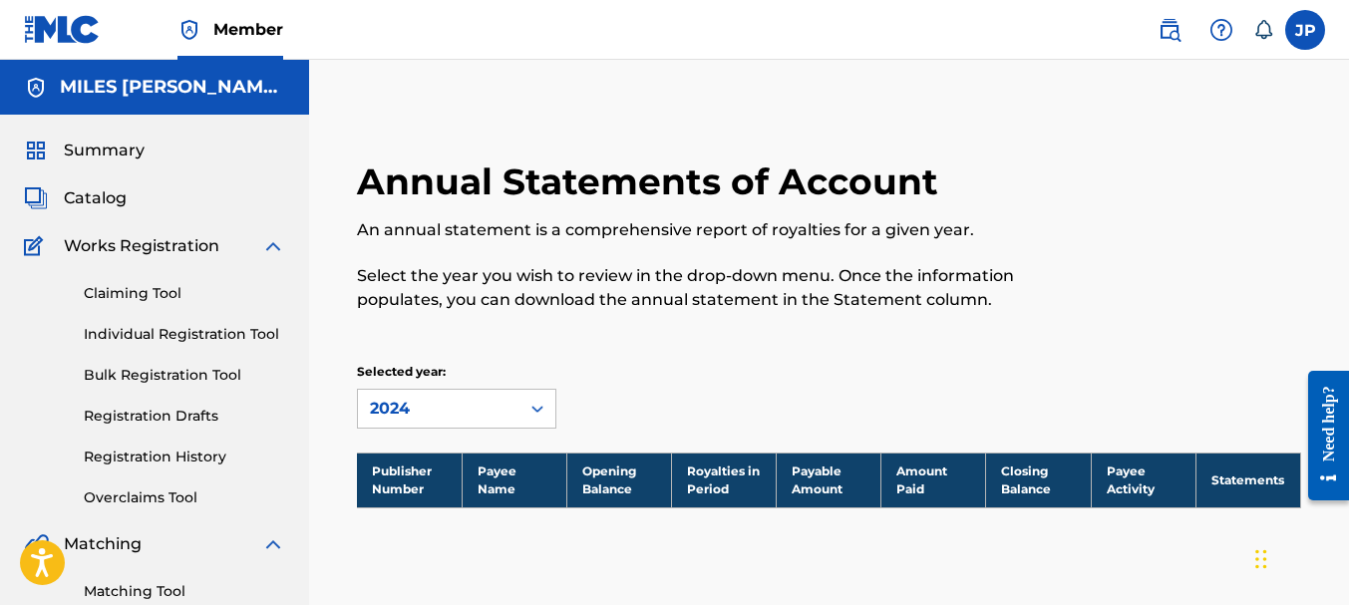
scroll to position [100, 0]
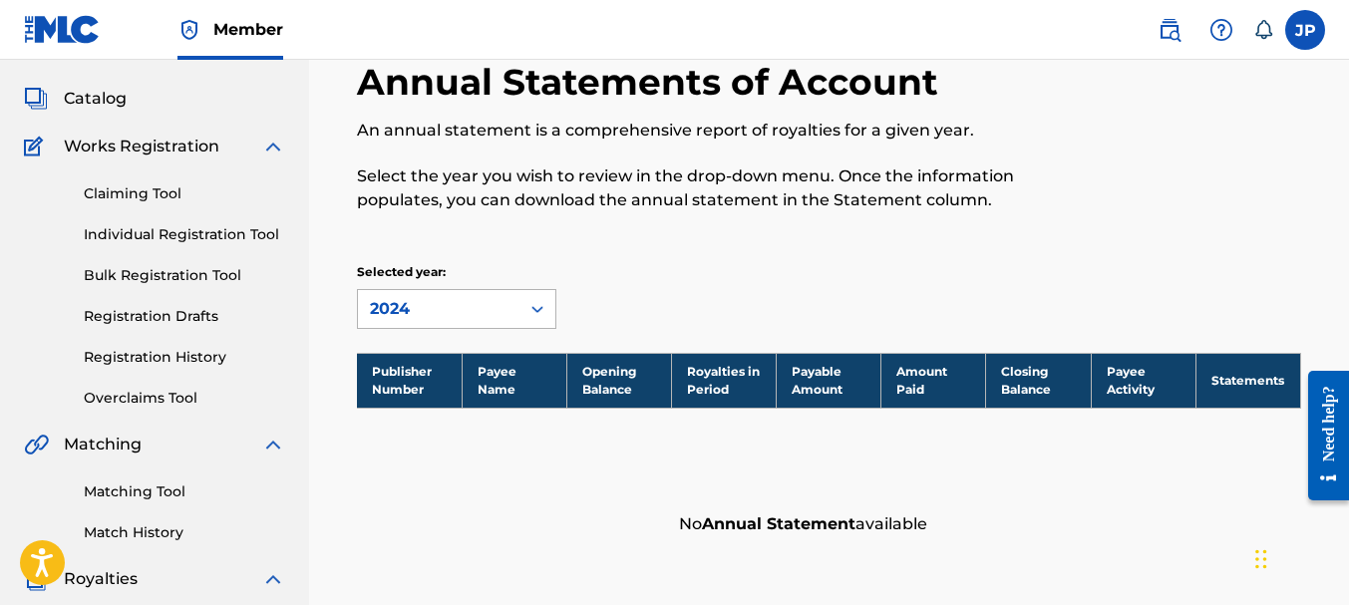
click at [533, 313] on icon at bounding box center [537, 309] width 20 height 20
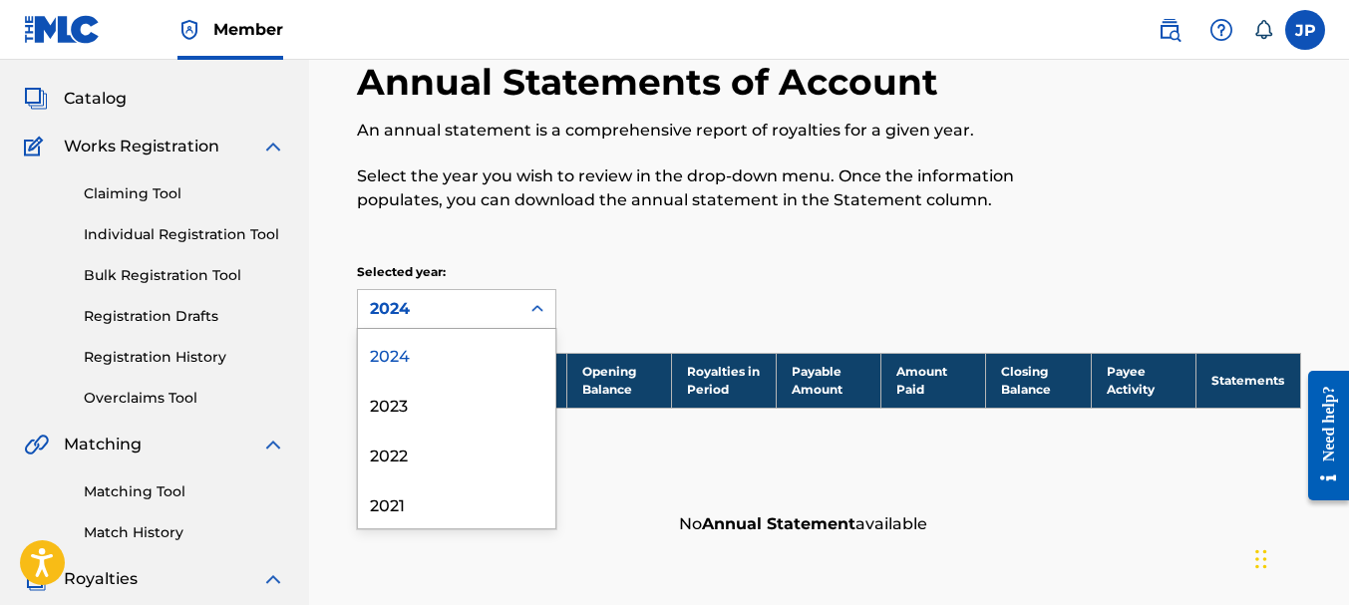
click at [631, 269] on div "Selected year: 4 results available. Use Up and Down to choose options, press En…" at bounding box center [829, 296] width 944 height 66
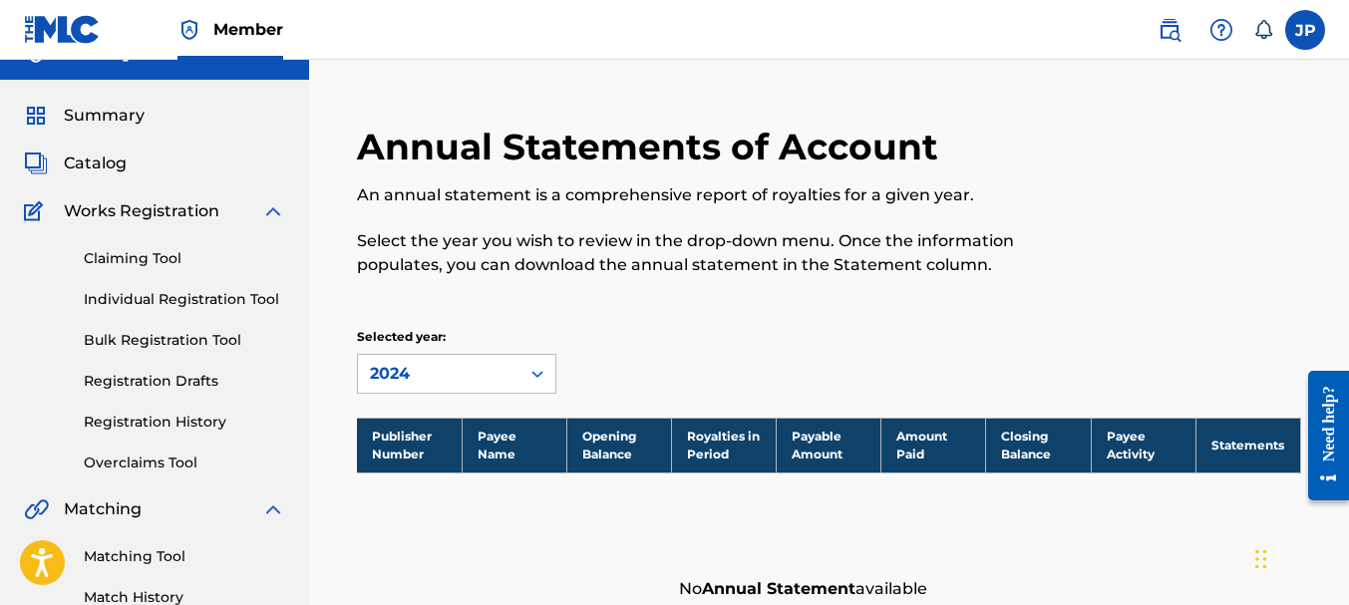
scroll to position [0, 0]
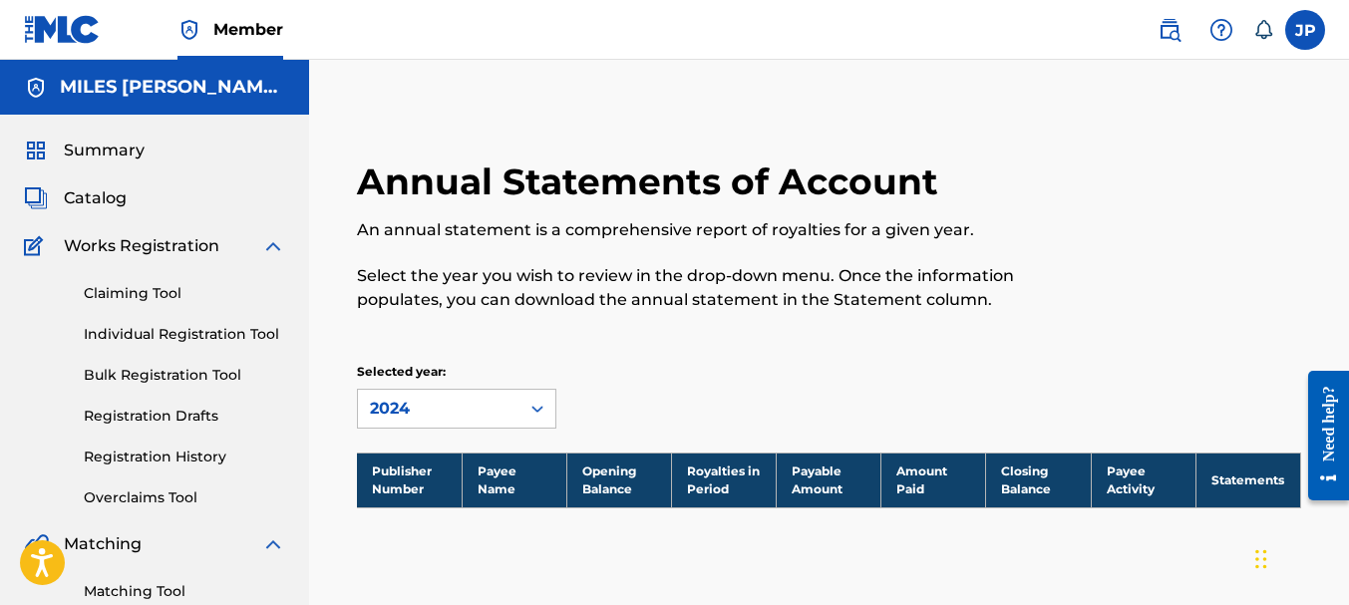
click at [109, 150] on span "Summary" at bounding box center [104, 151] width 81 height 24
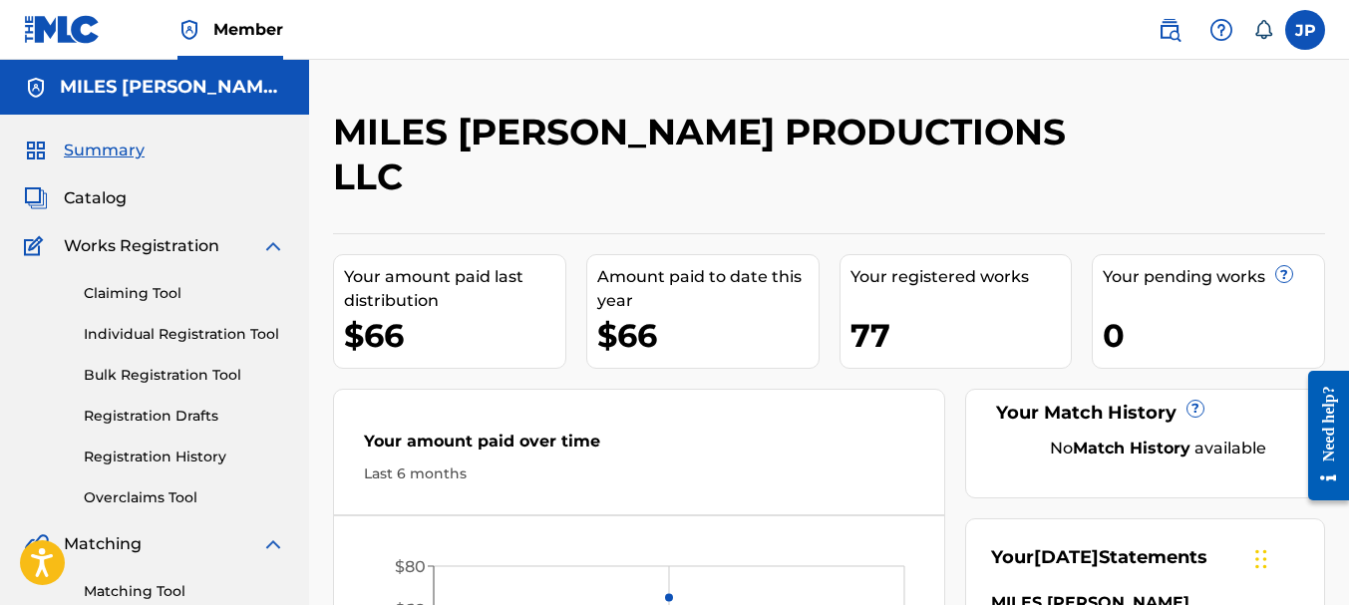
click at [1320, 33] on label at bounding box center [1305, 30] width 40 height 40
click at [1305, 30] on input "JP [PERSON_NAME] [EMAIL_ADDRESS][DOMAIN_NAME] Notification Preferences Profile …" at bounding box center [1305, 30] width 0 height 0
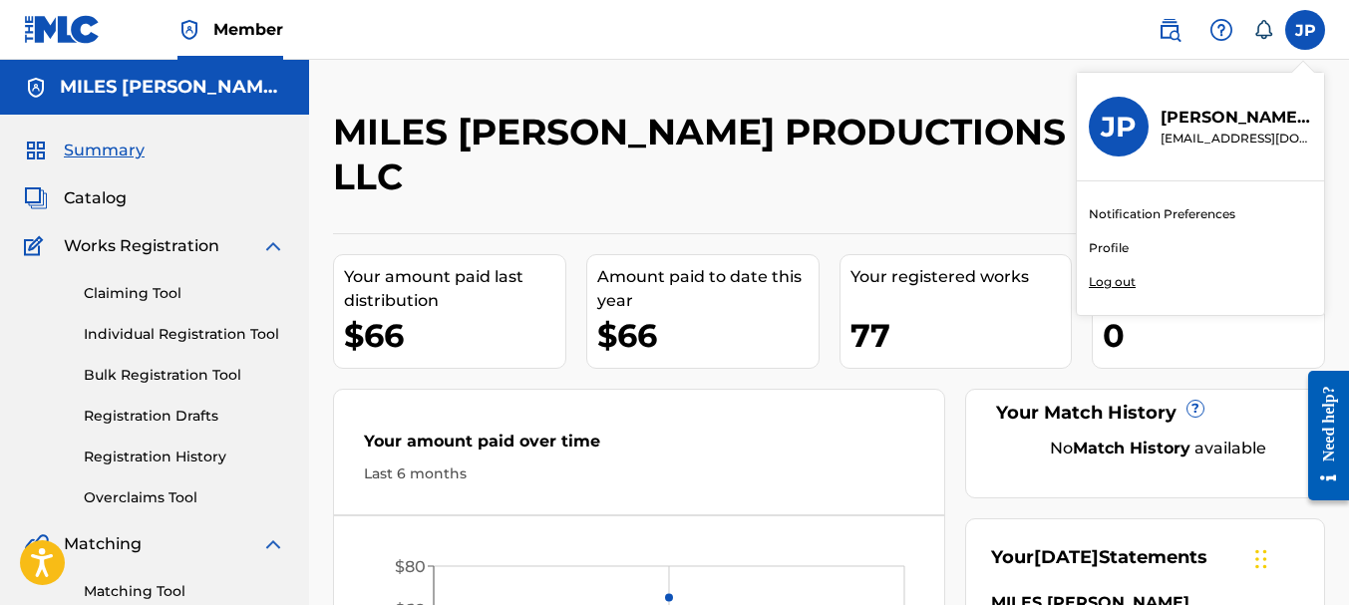
click at [1103, 288] on p "Log out" at bounding box center [1112, 282] width 47 height 18
click at [1305, 30] on input "JP [PERSON_NAME] [EMAIL_ADDRESS][DOMAIN_NAME] Notification Preferences Profile …" at bounding box center [1305, 30] width 0 height 0
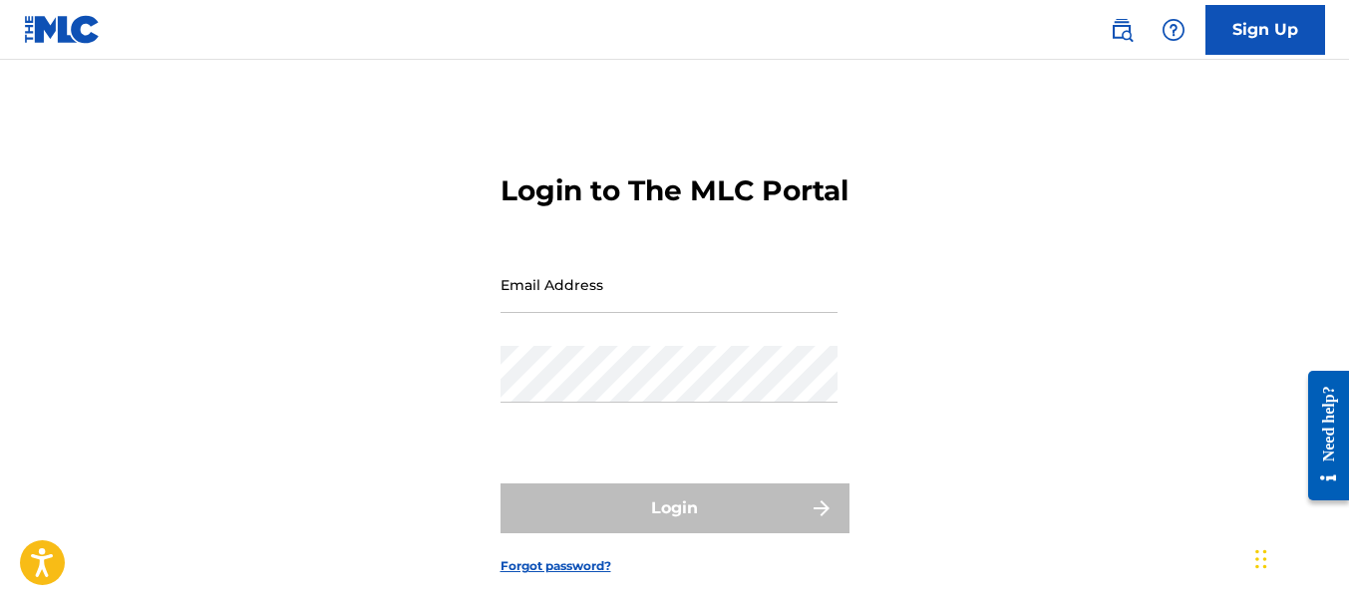
type input "[EMAIL_ADDRESS][DOMAIN_NAME]"
